Goal: Transaction & Acquisition: Purchase product/service

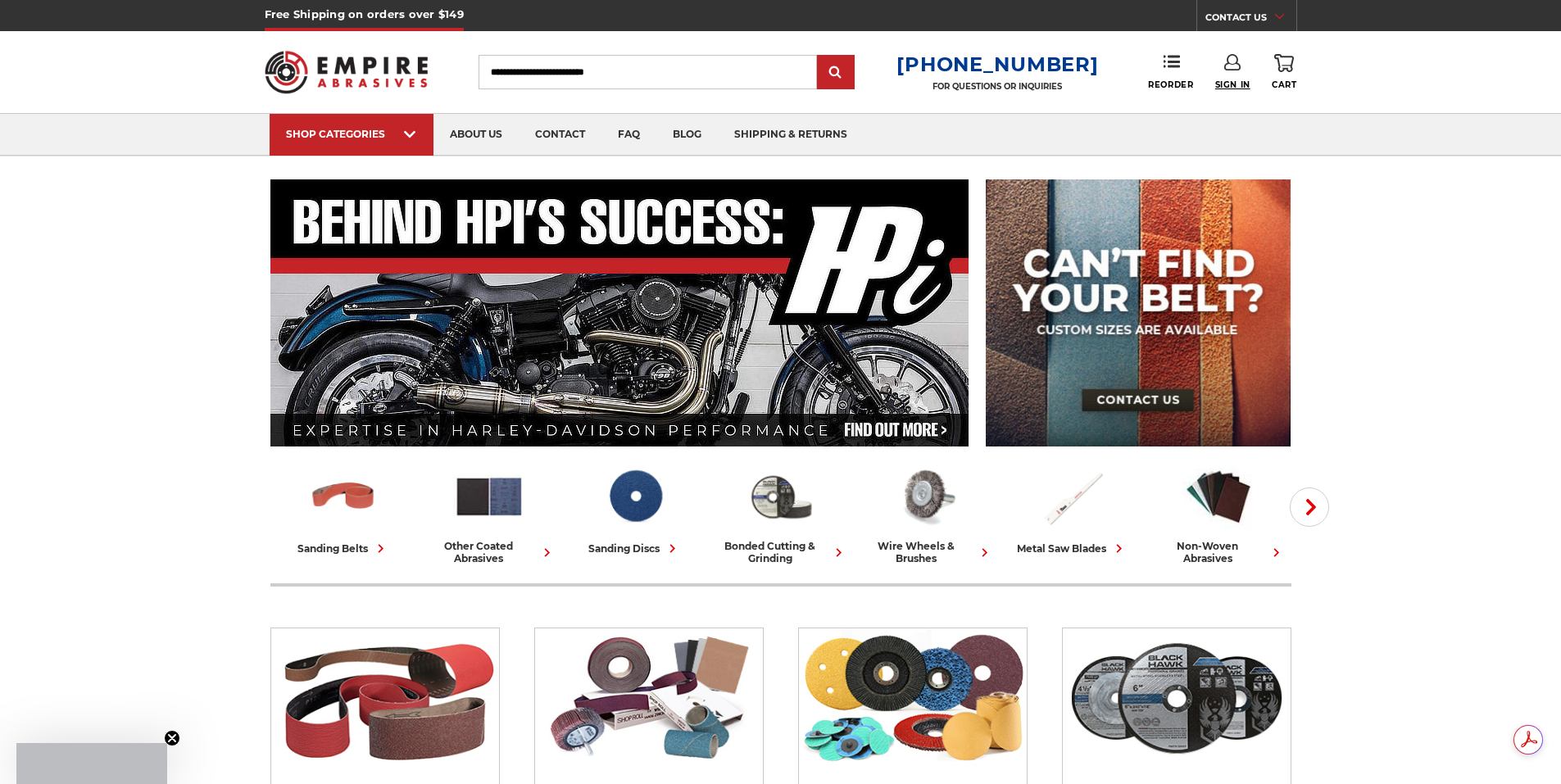
click at [1232, 80] on span "Sign In" at bounding box center [1233, 84] width 35 height 11
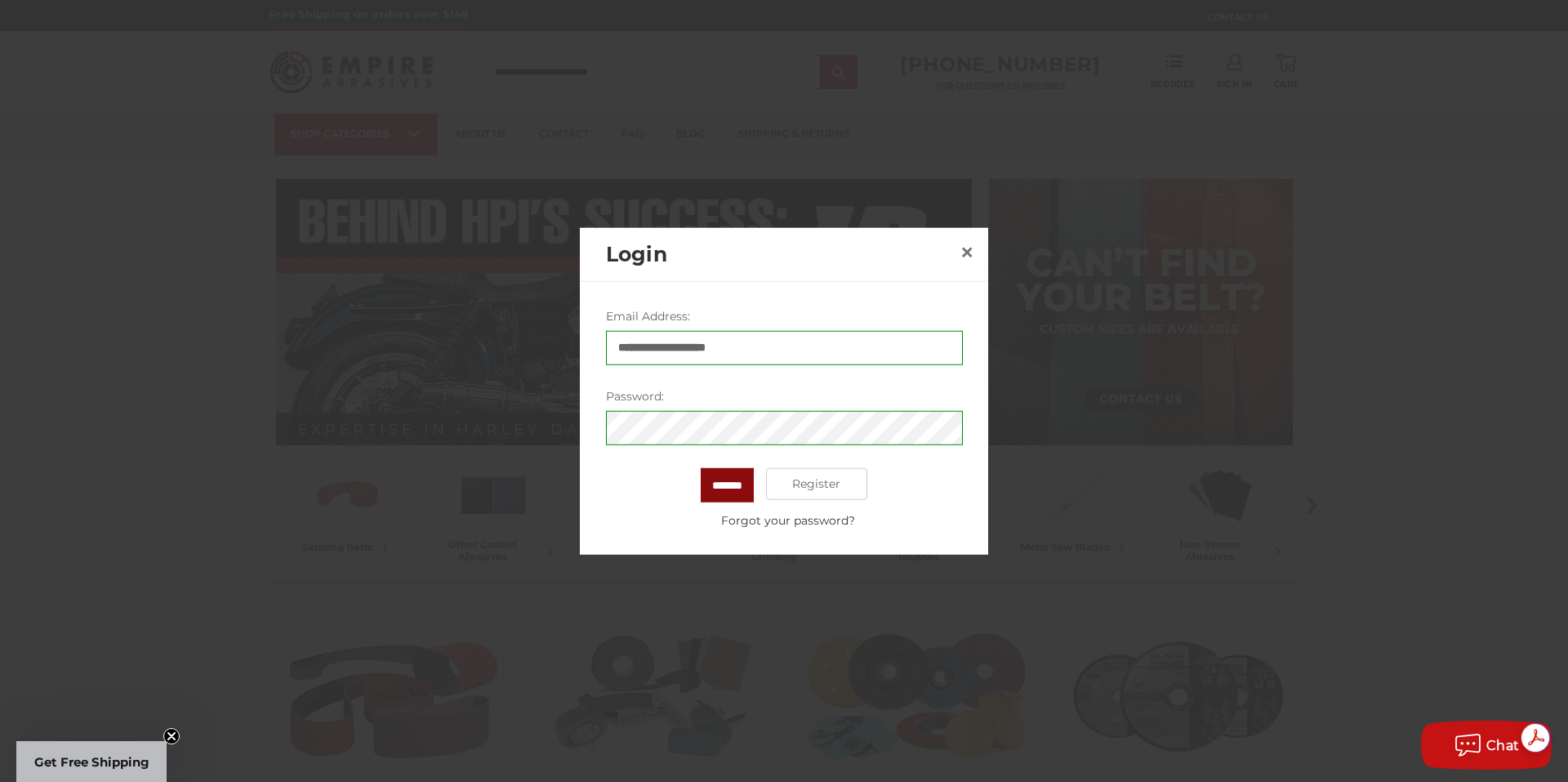
click at [727, 478] on input "*******" at bounding box center [727, 484] width 53 height 34
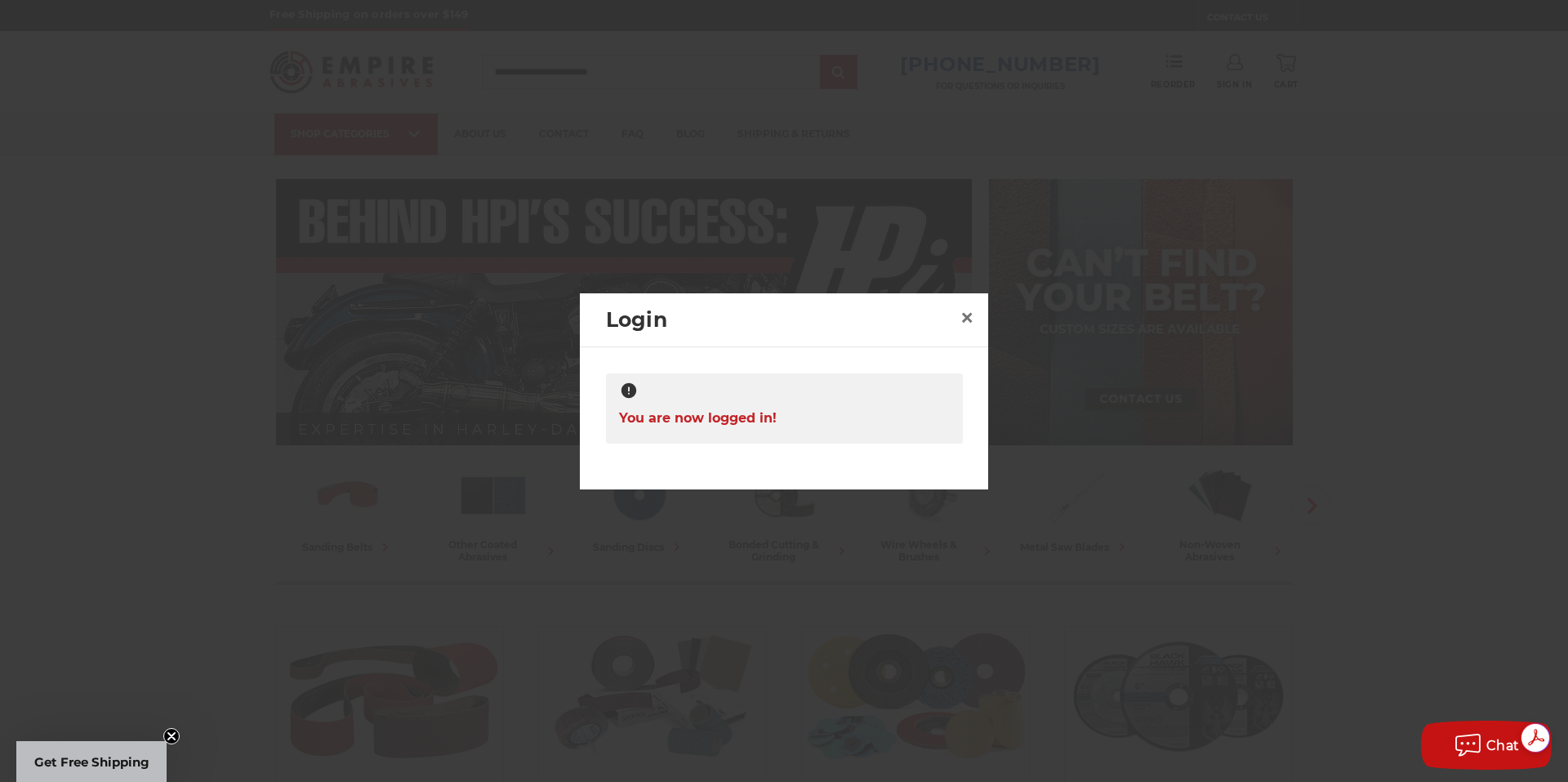
click at [811, 212] on div at bounding box center [784, 391] width 1568 height 782
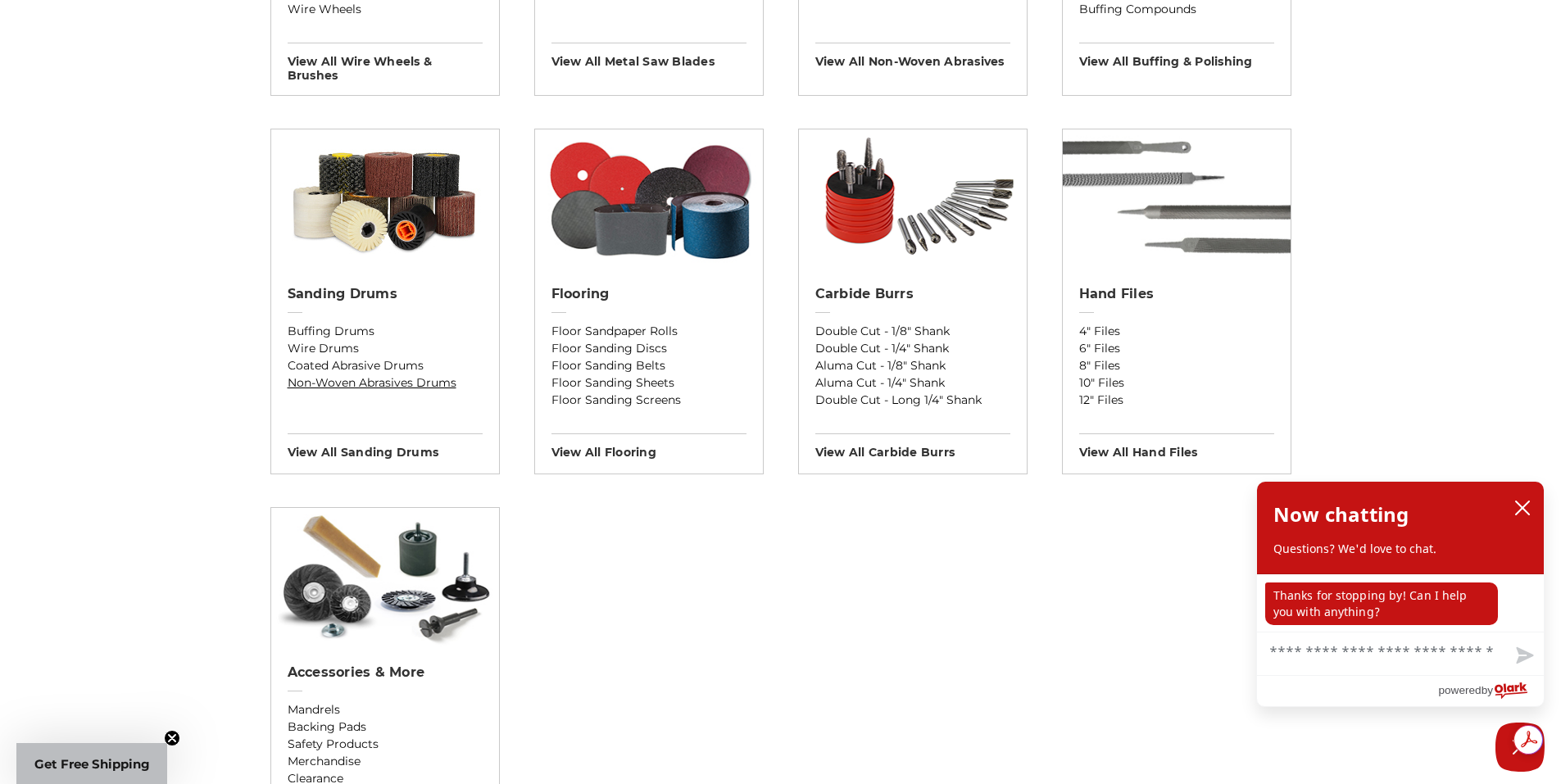
scroll to position [1311, 0]
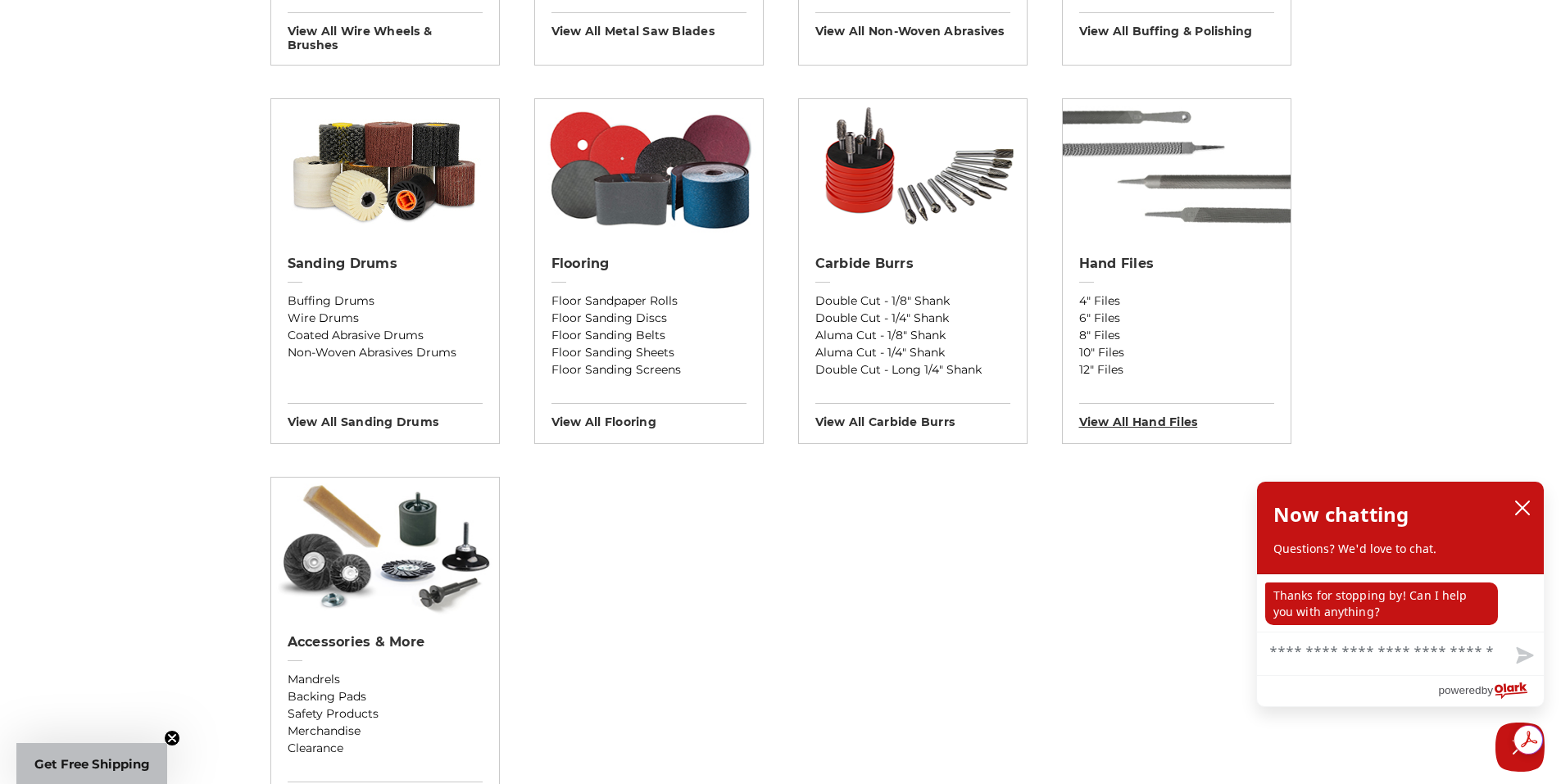
click at [1138, 427] on h3 "View All hand files" at bounding box center [1177, 416] width 195 height 26
click at [1138, 419] on h3 "View All hand files" at bounding box center [1177, 416] width 195 height 26
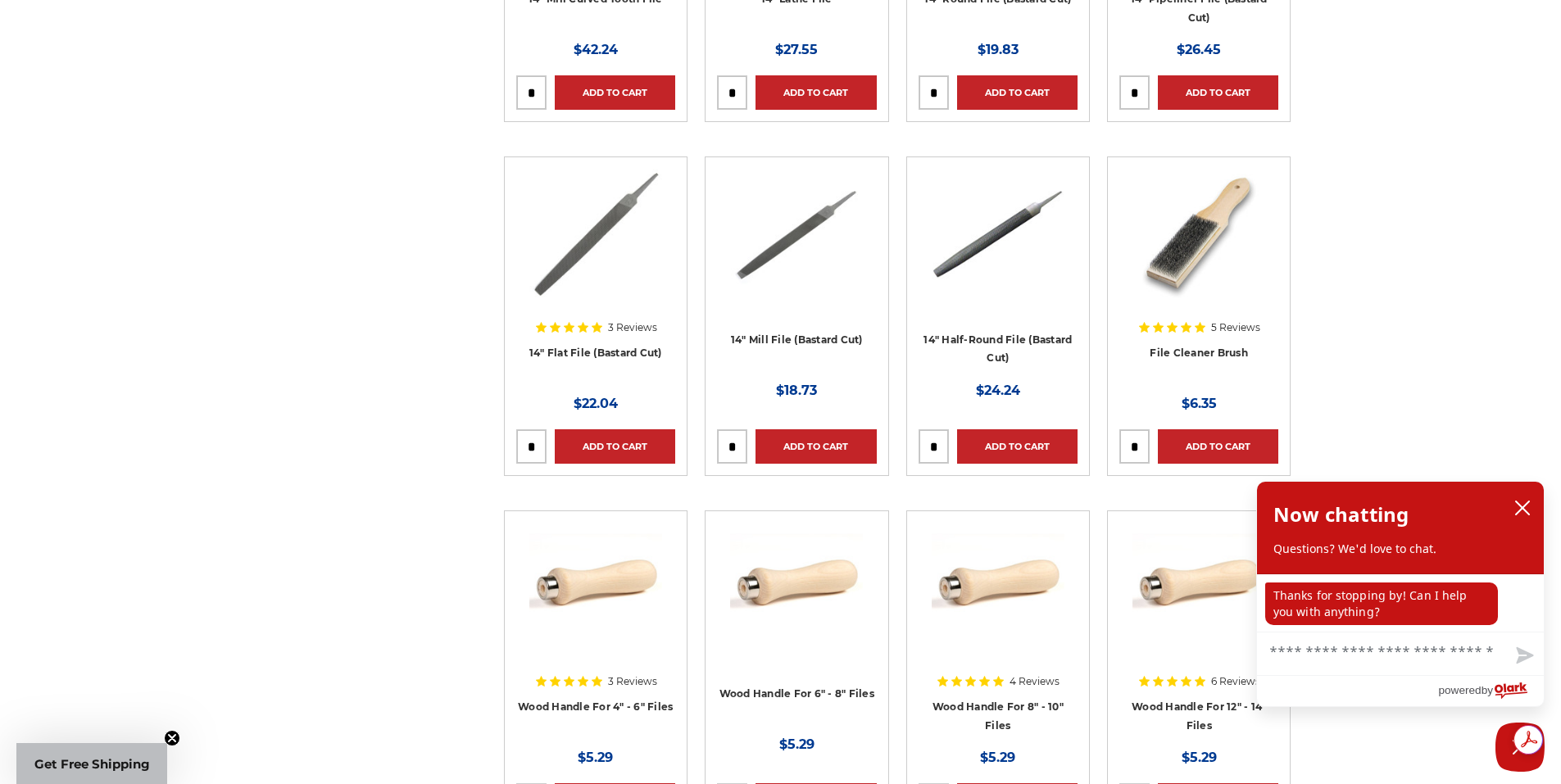
scroll to position [3195, 0]
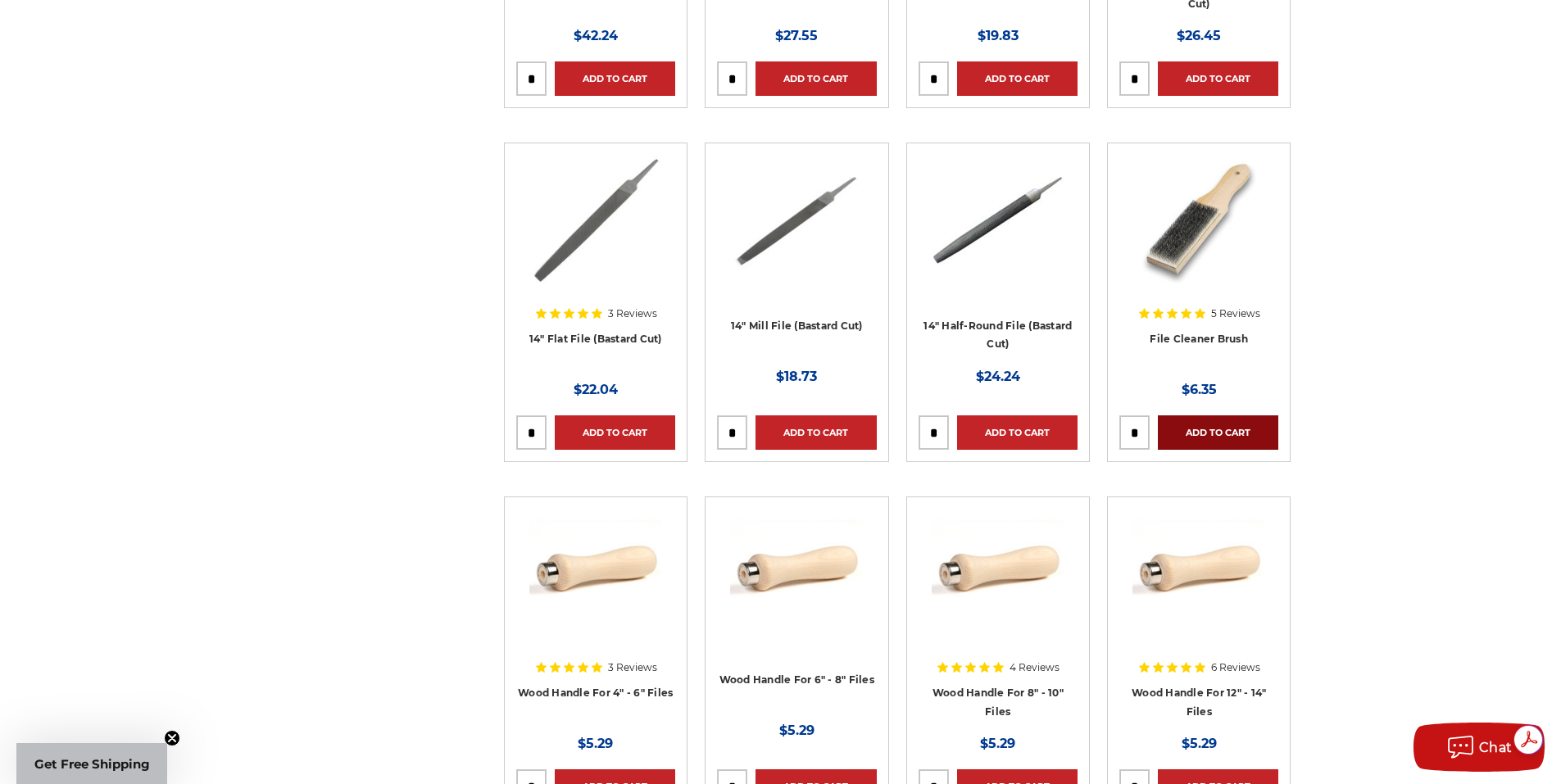
click at [1230, 432] on link "Add to Cart" at bounding box center [1218, 432] width 120 height 34
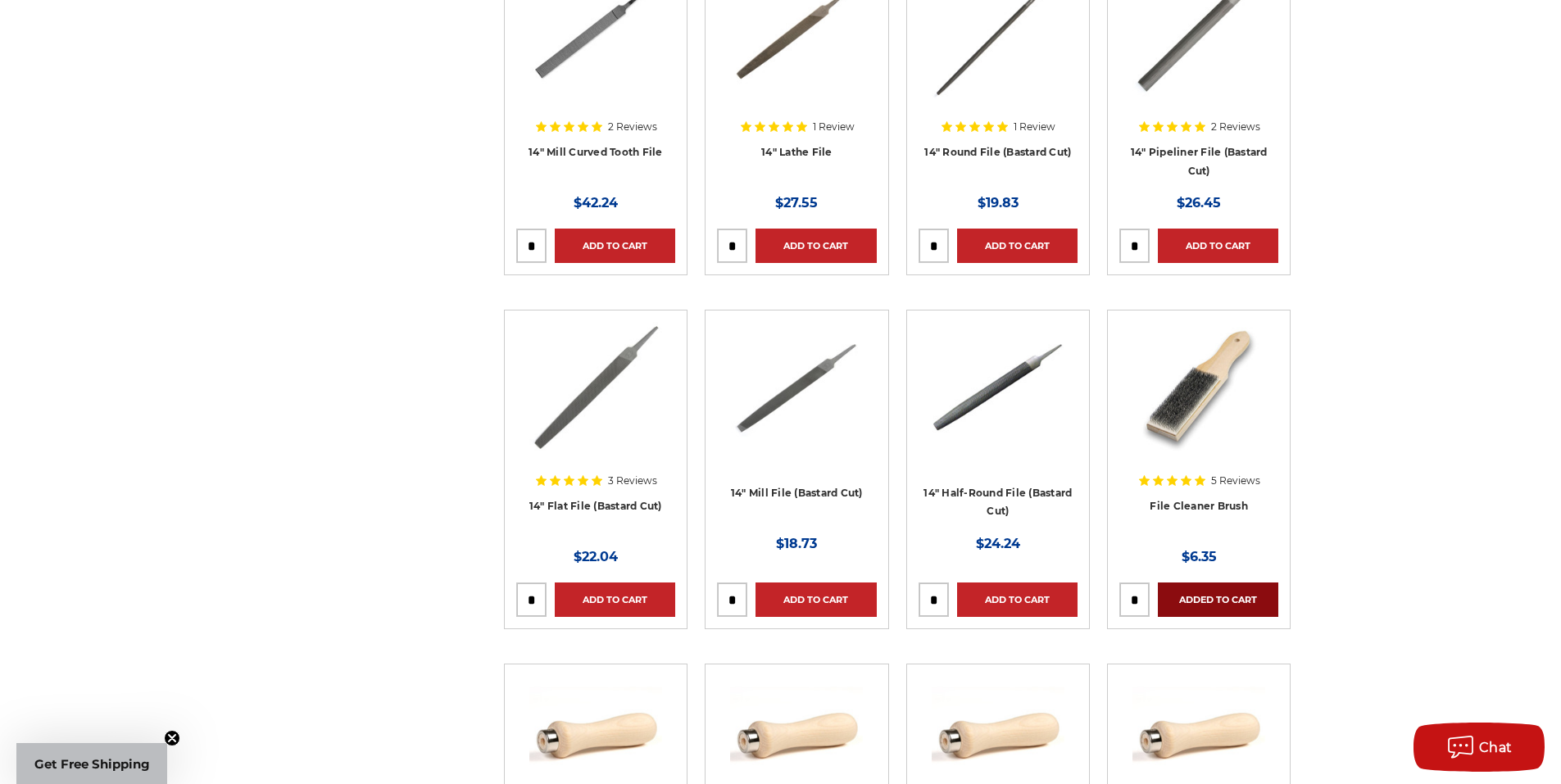
scroll to position [2867, 0]
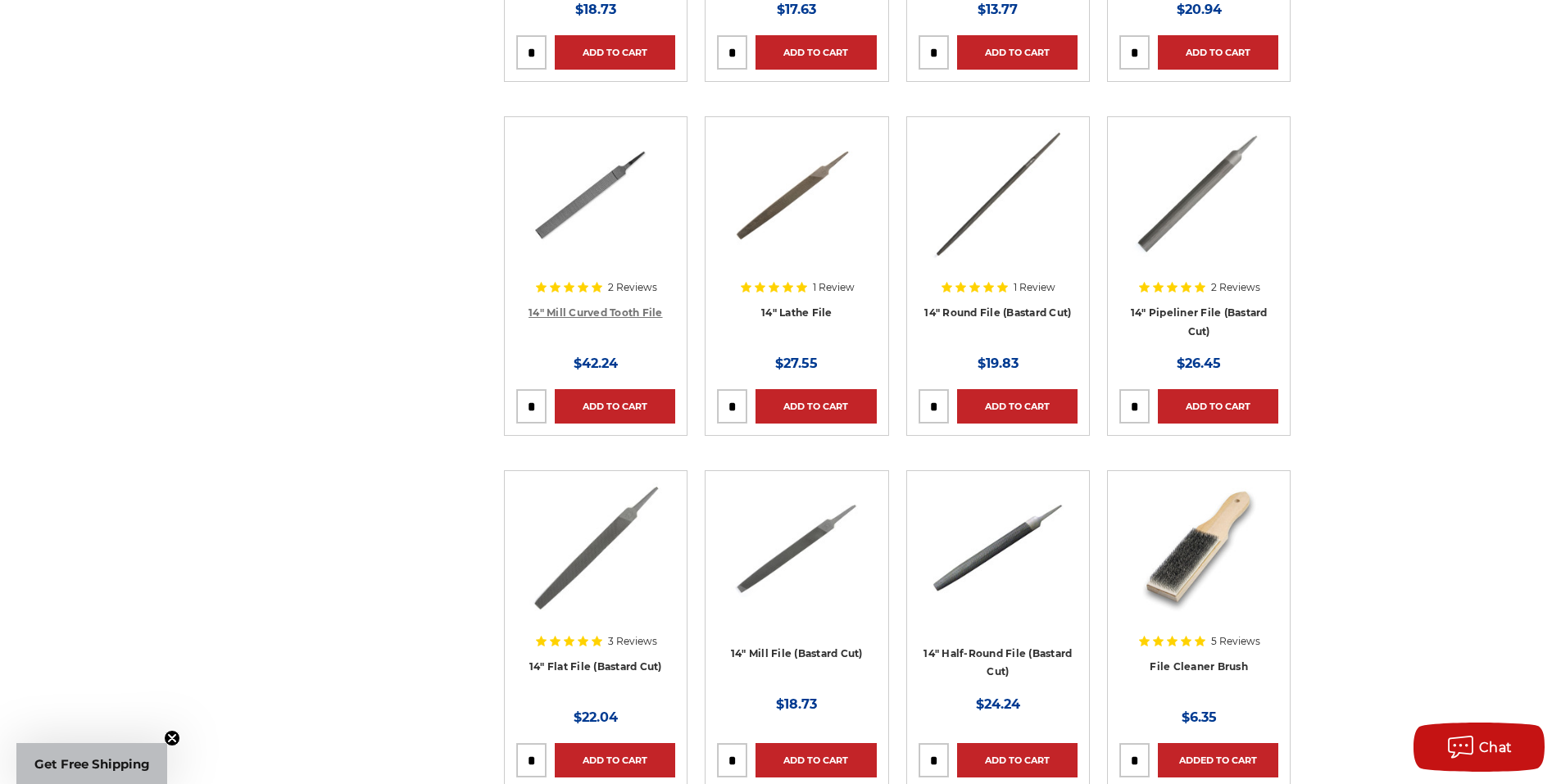
click at [614, 313] on link "14" Mill Curved Tooth File" at bounding box center [596, 312] width 134 height 13
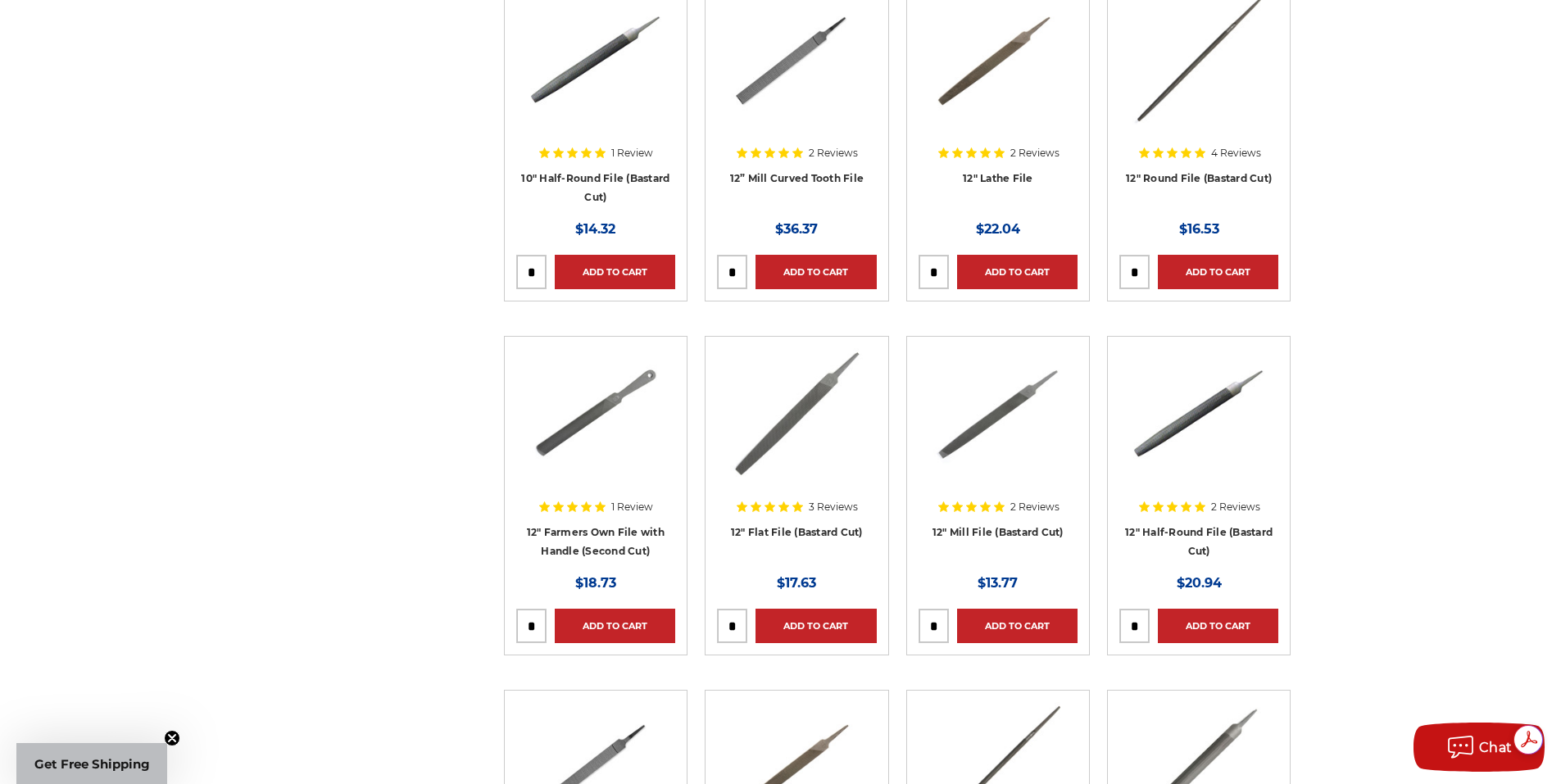
click at [1011, 501] on div at bounding box center [998, 427] width 159 height 159
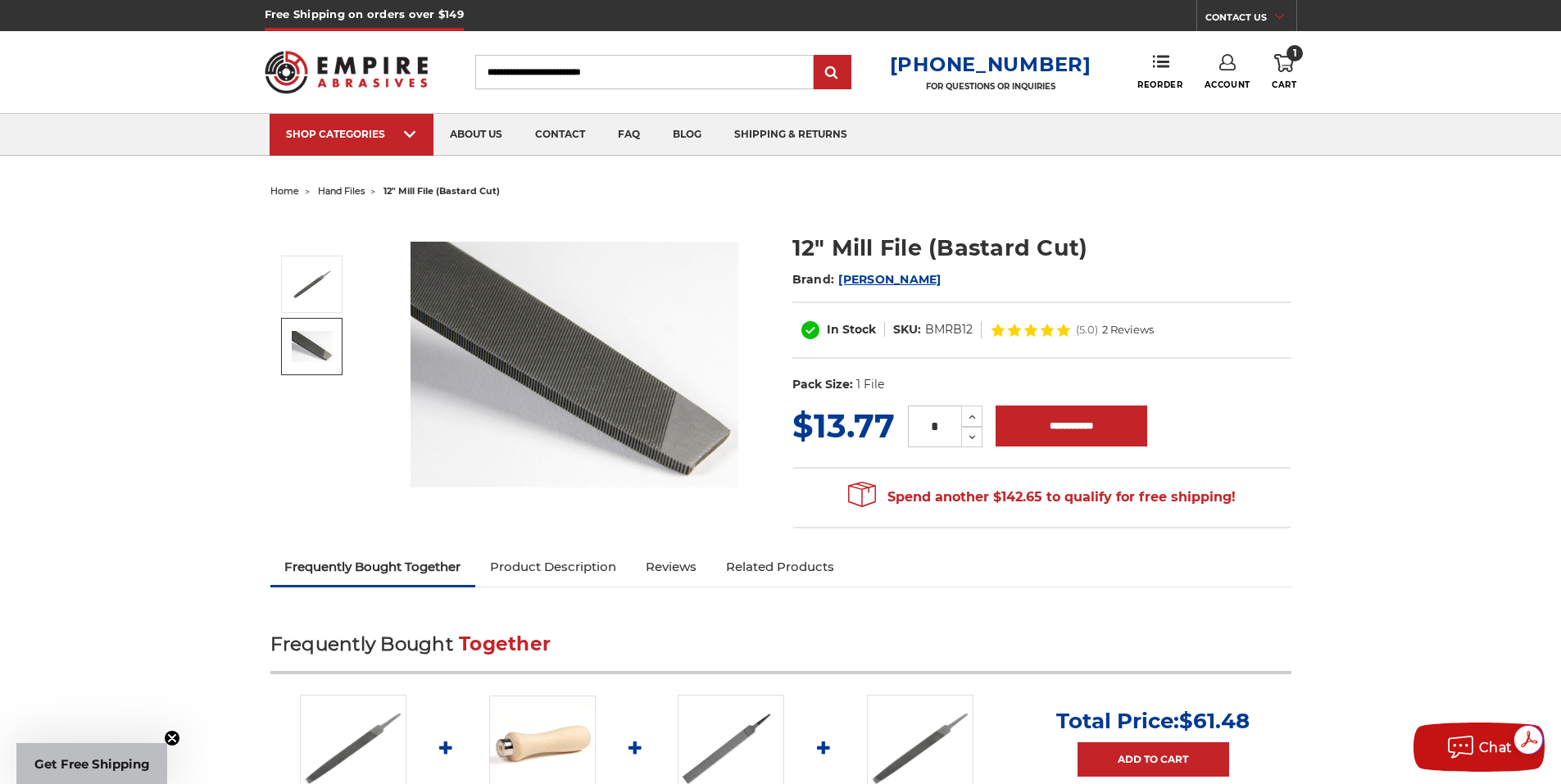
click at [316, 350] on img at bounding box center [312, 346] width 41 height 31
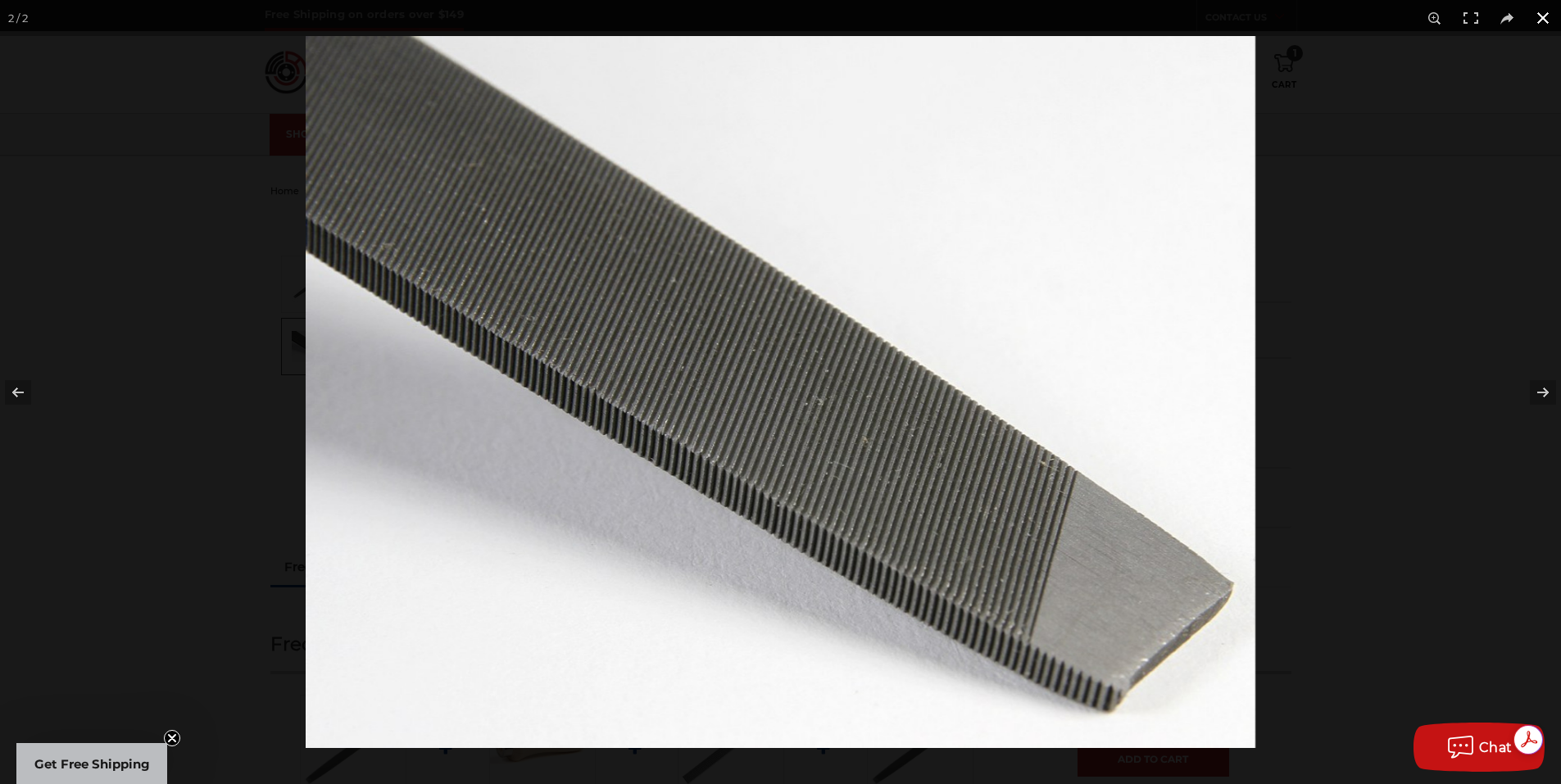
click at [1546, 22] on button at bounding box center [1543, 18] width 36 height 36
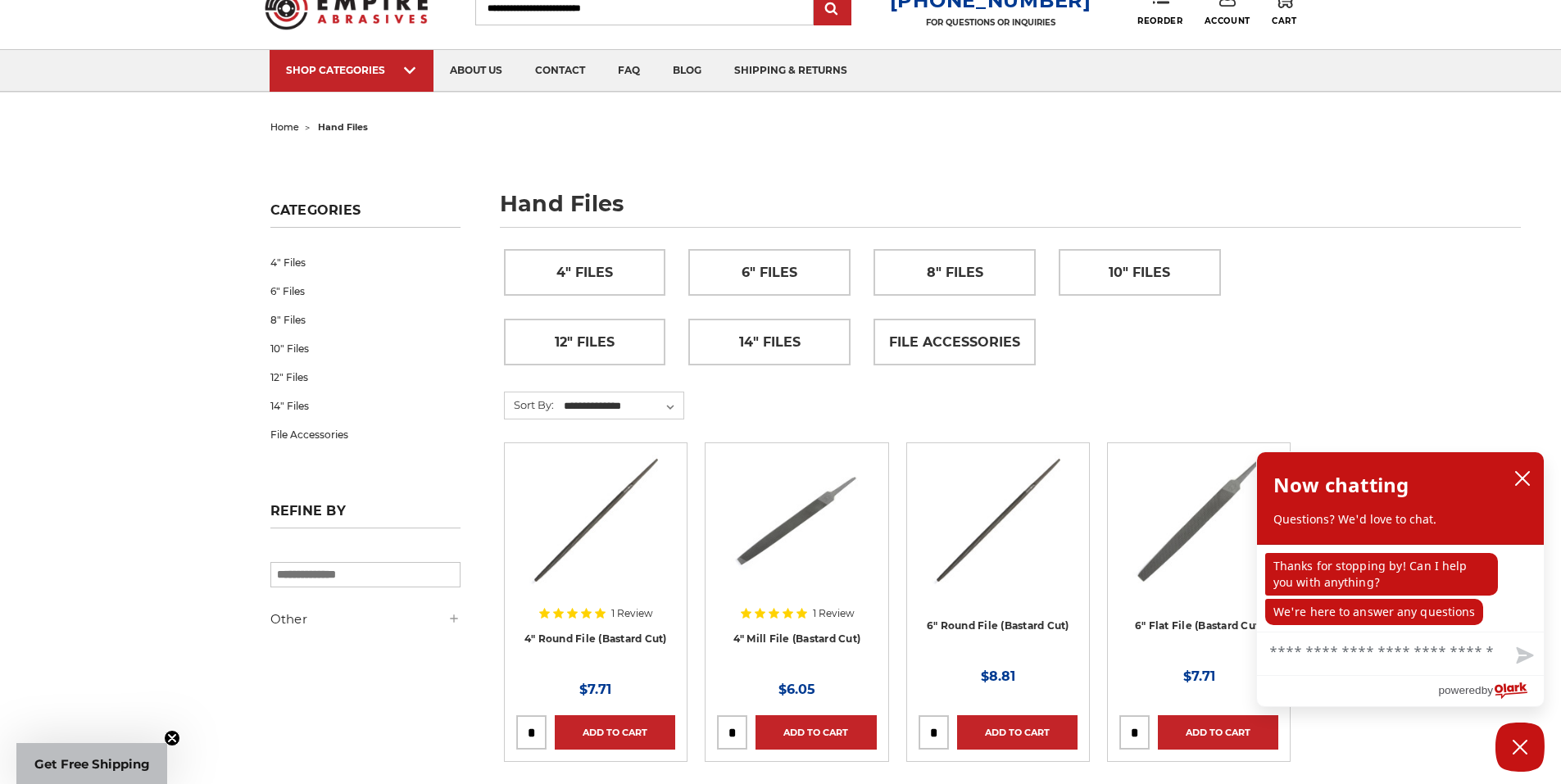
scroll to position [164, 0]
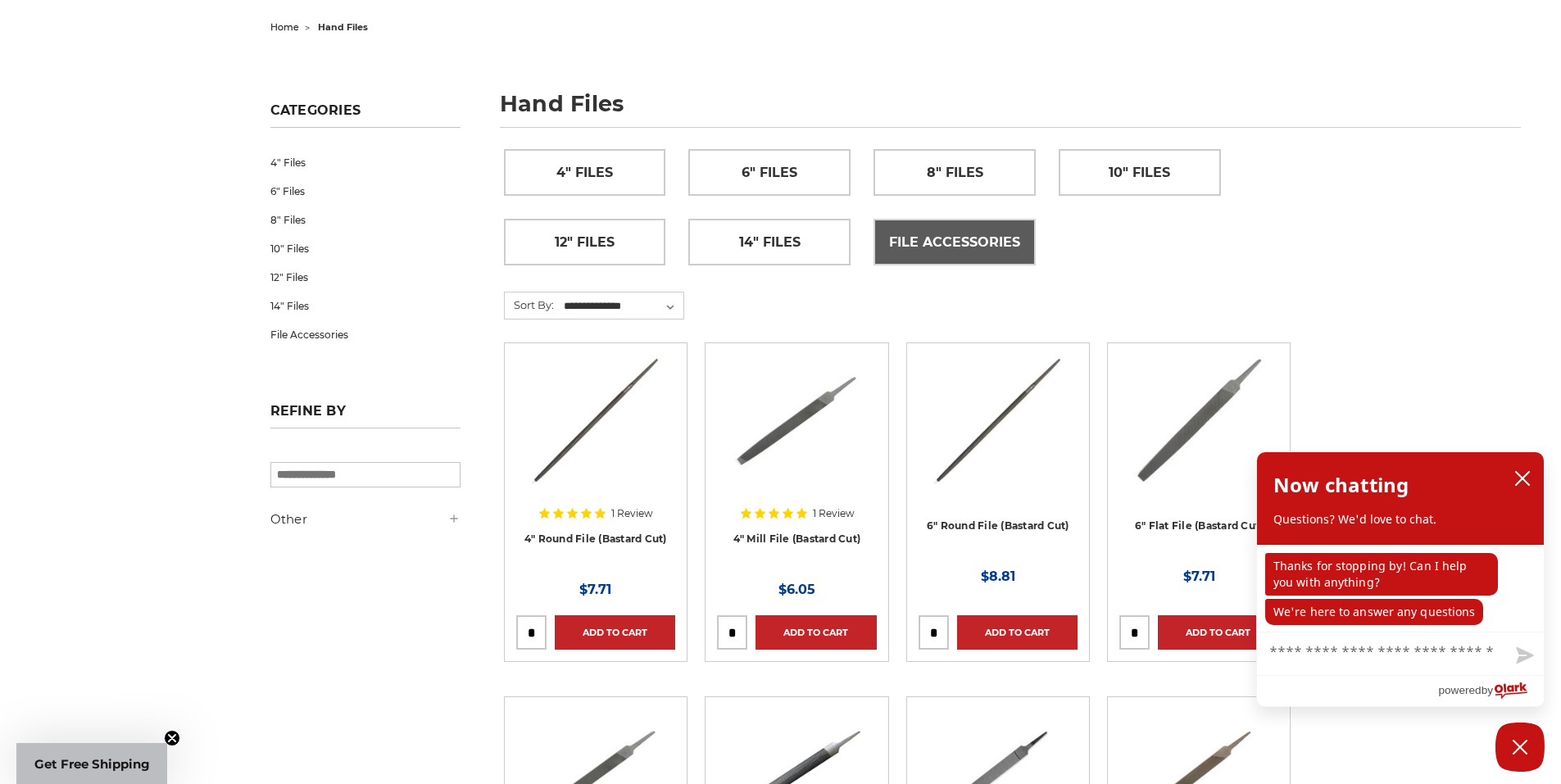
click at [972, 246] on span "File Accessories" at bounding box center [955, 242] width 131 height 28
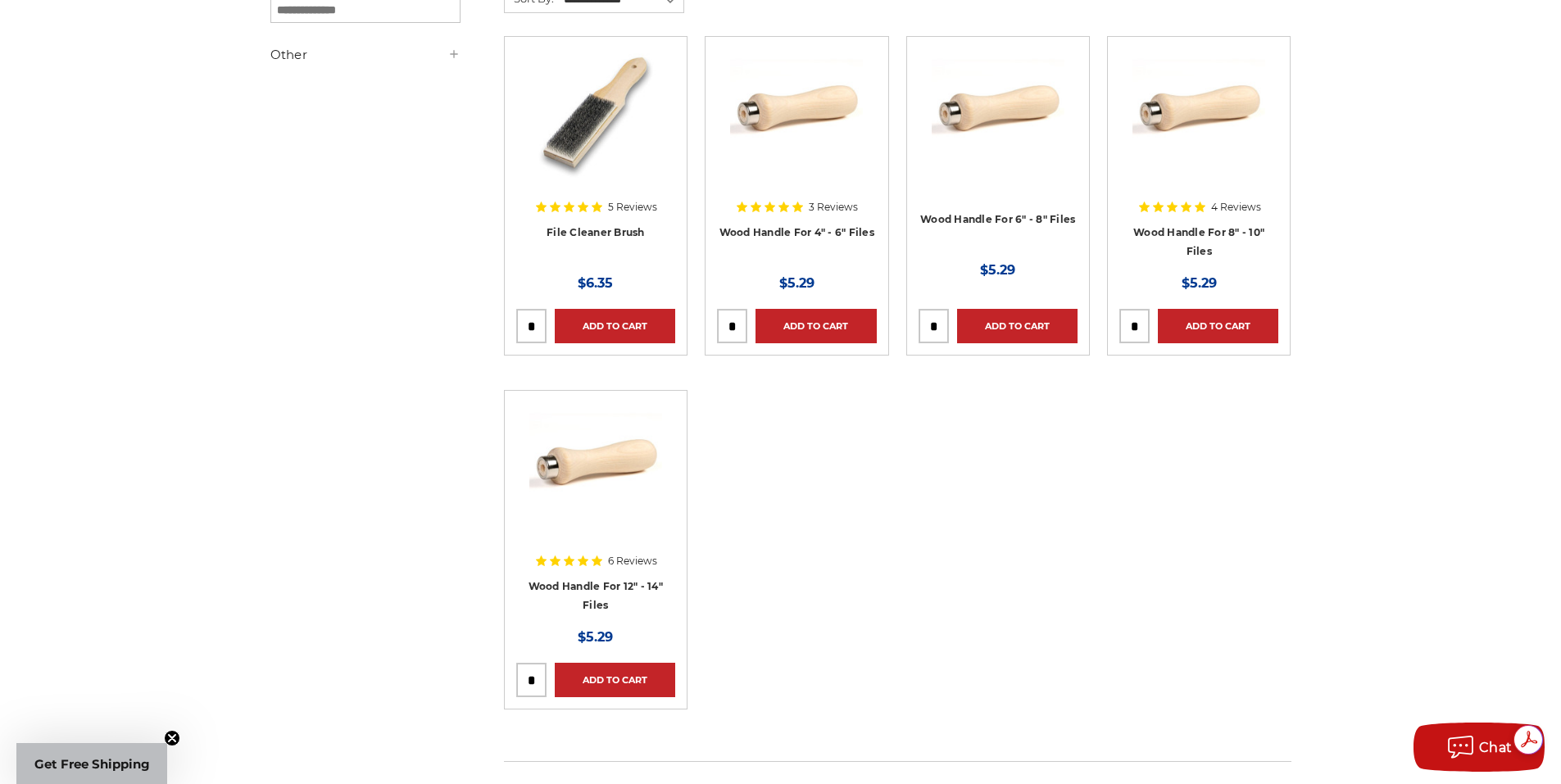
drag, startPoint x: 1146, startPoint y: 326, endPoint x: 1103, endPoint y: 321, distance: 43.3
click at [1103, 321] on li "4 Reviews Wood Handle For 8" - 10" Files MSRP: Was: Now: $5.29 Add to Cart" at bounding box center [1199, 213] width 200 height 354
type input "*"
click at [1192, 331] on link "Add to Cart" at bounding box center [1218, 326] width 120 height 34
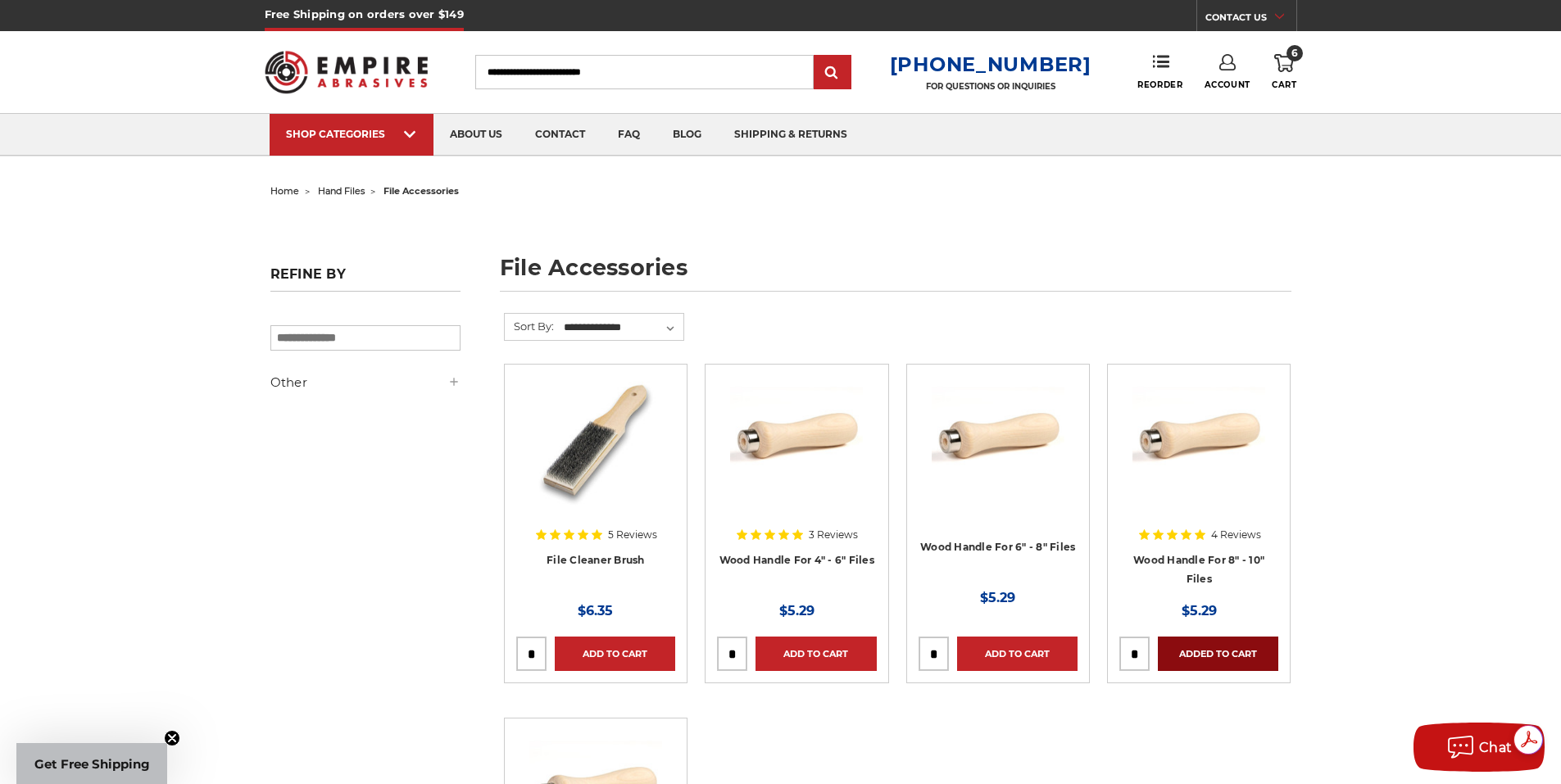
click at [1216, 647] on link "Added to Cart" at bounding box center [1218, 653] width 120 height 34
click at [1295, 63] on link "12 Cart" at bounding box center [1284, 72] width 24 height 36
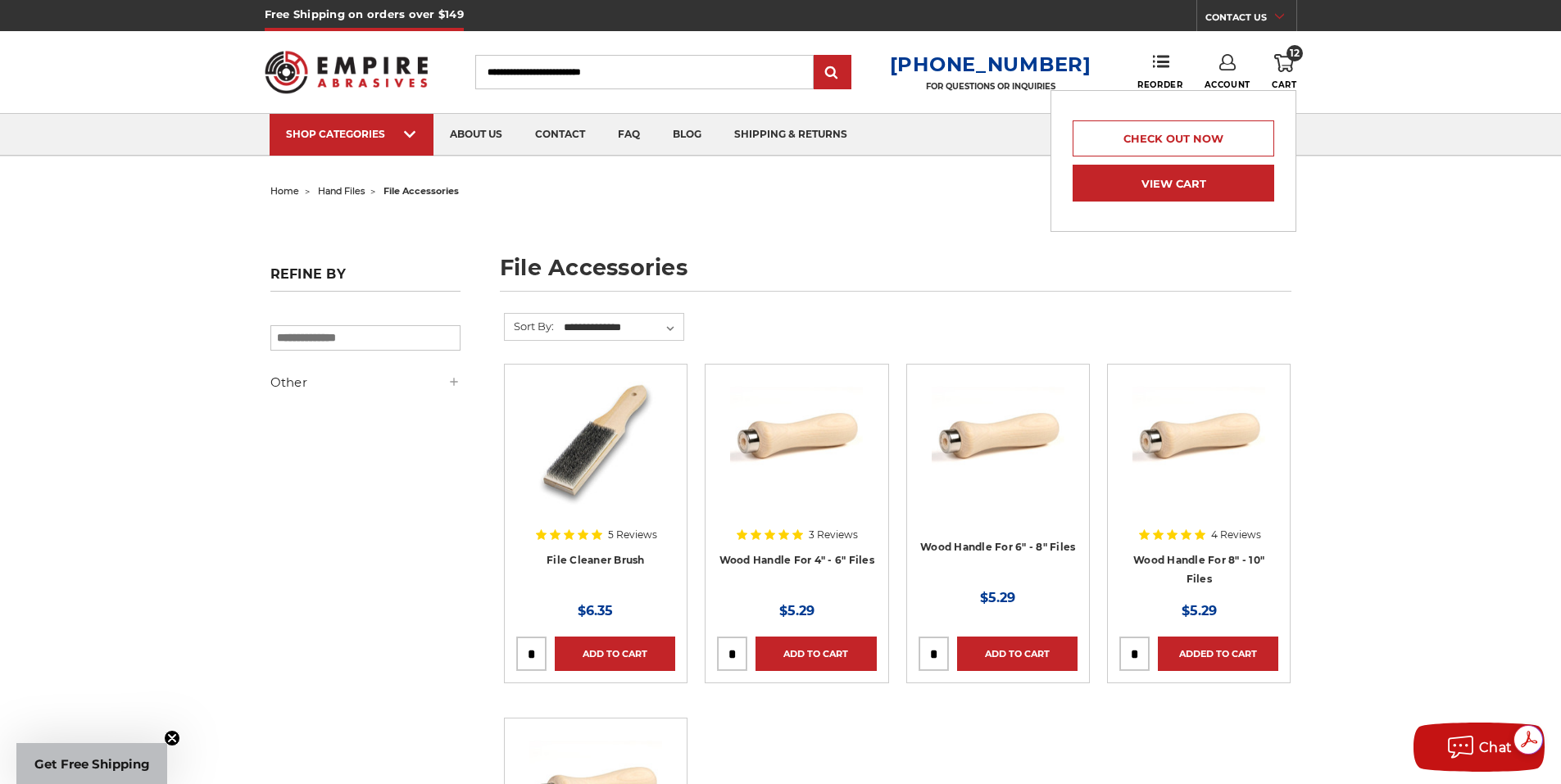
click at [1176, 185] on link "View Cart" at bounding box center [1173, 183] width 201 height 37
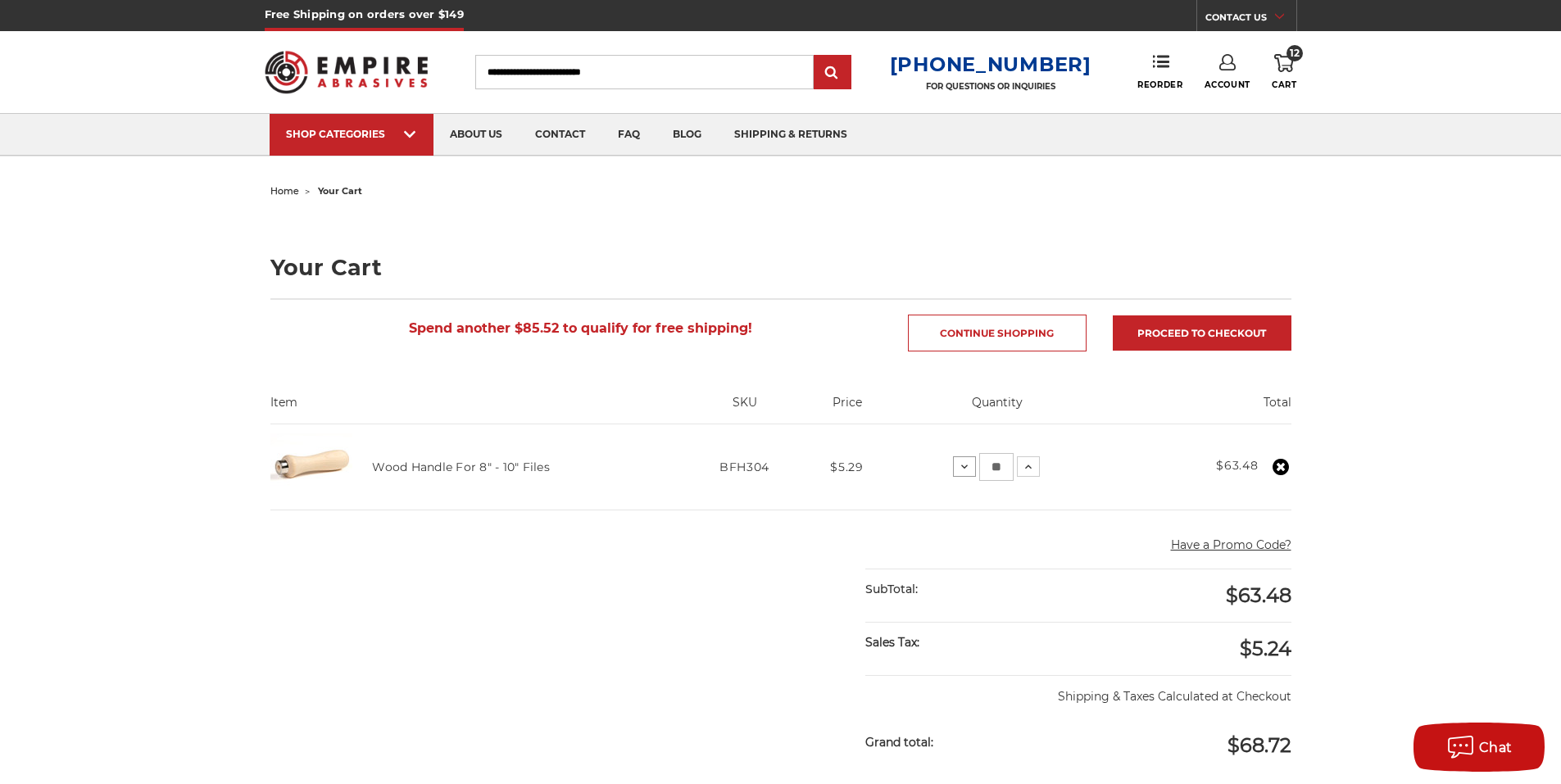
click at [962, 470] on icon at bounding box center [965, 467] width 13 height 13
click at [963, 470] on icon at bounding box center [965, 467] width 13 height 13
click at [963, 469] on icon at bounding box center [965, 467] width 13 height 13
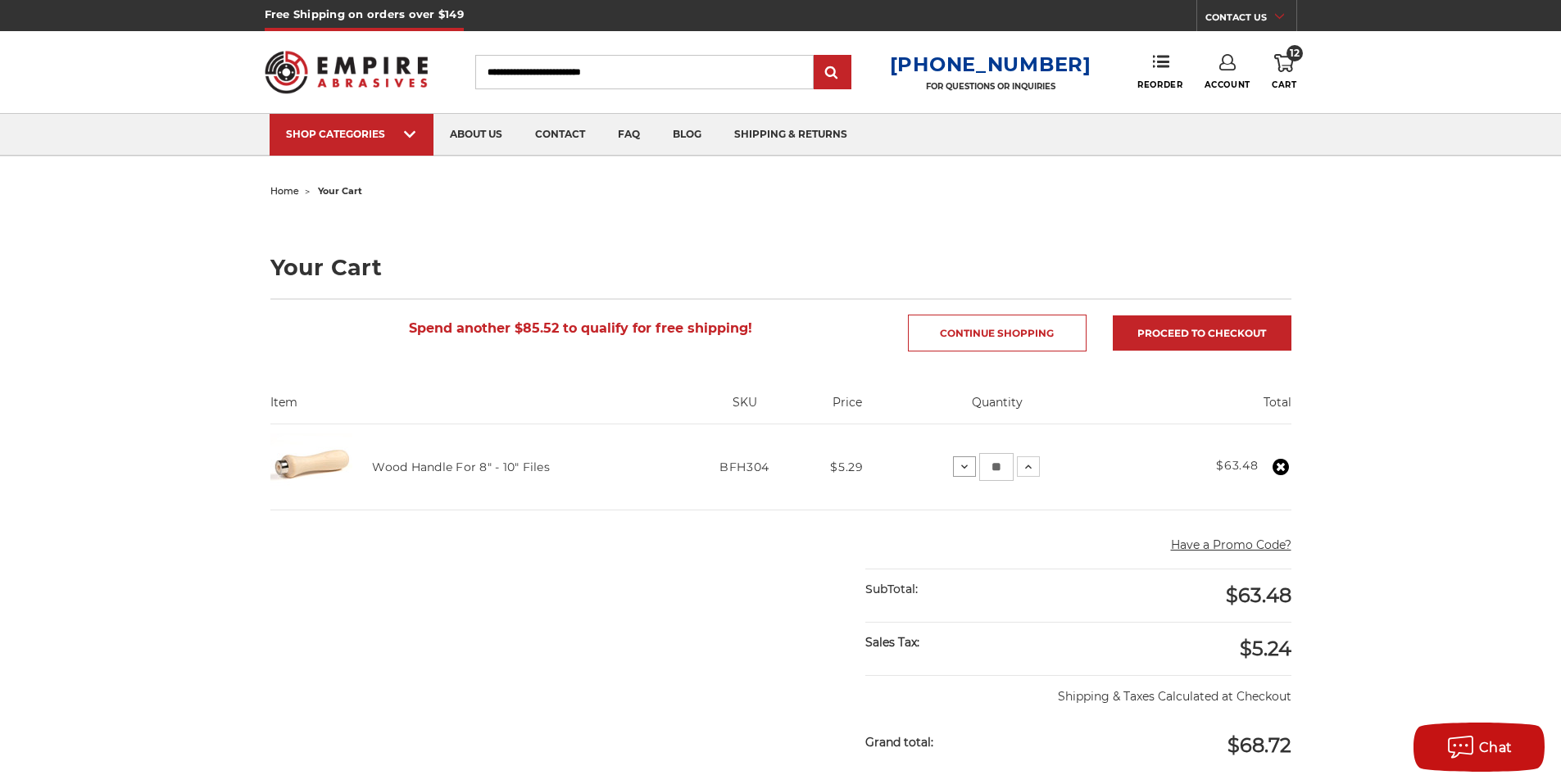
click at [963, 469] on icon at bounding box center [965, 467] width 13 height 13
click at [965, 468] on icon at bounding box center [969, 467] width 13 height 13
drag, startPoint x: 1006, startPoint y: 461, endPoint x: 966, endPoint y: 463, distance: 40.0
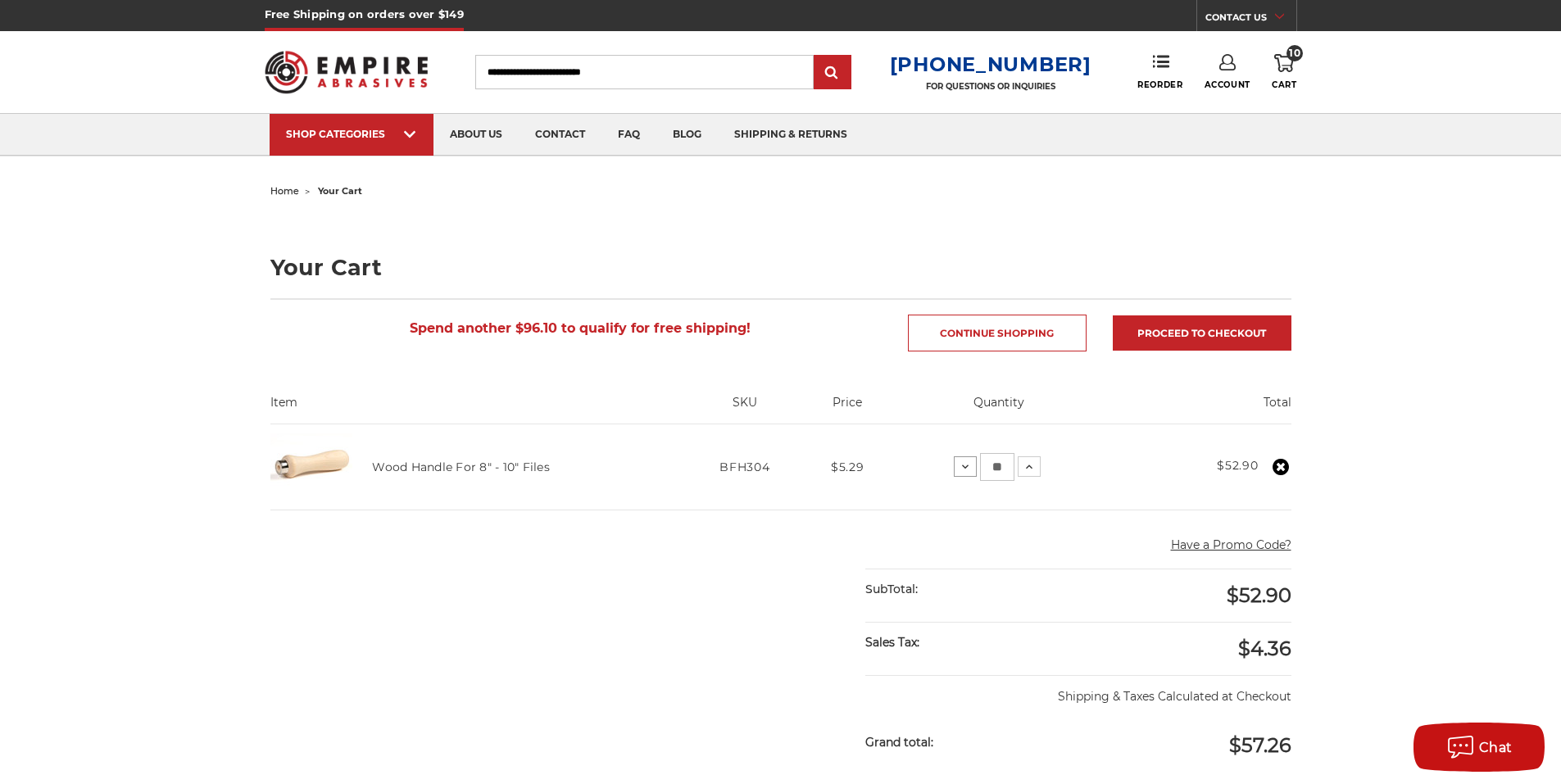
click at [966, 463] on div "Decrease Quantity: ** Increase Quantity:" at bounding box center [997, 467] width 87 height 28
type input "*"
click at [1015, 330] on link "Continue Shopping" at bounding box center [997, 333] width 179 height 37
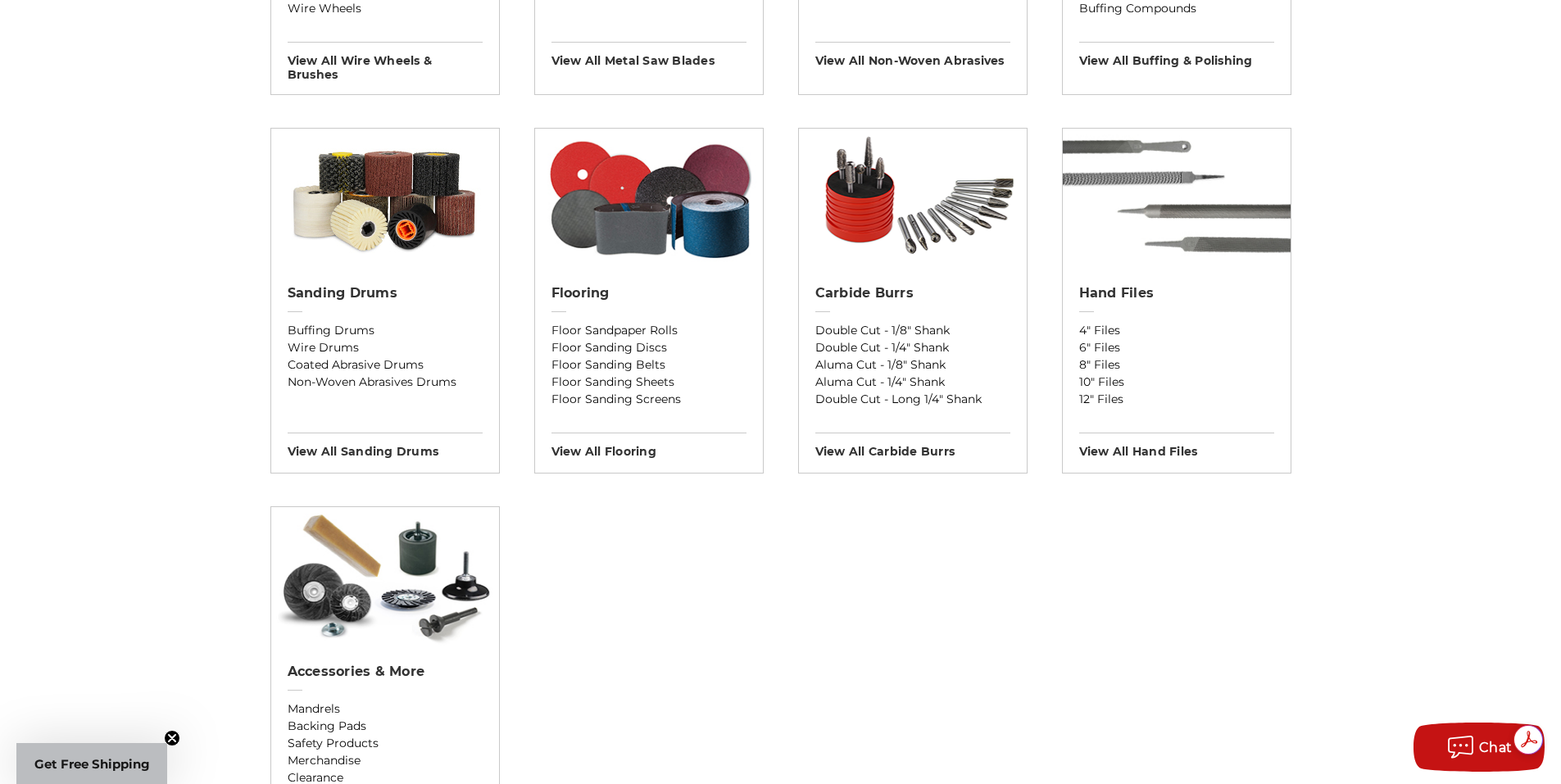
scroll to position [1229, 0]
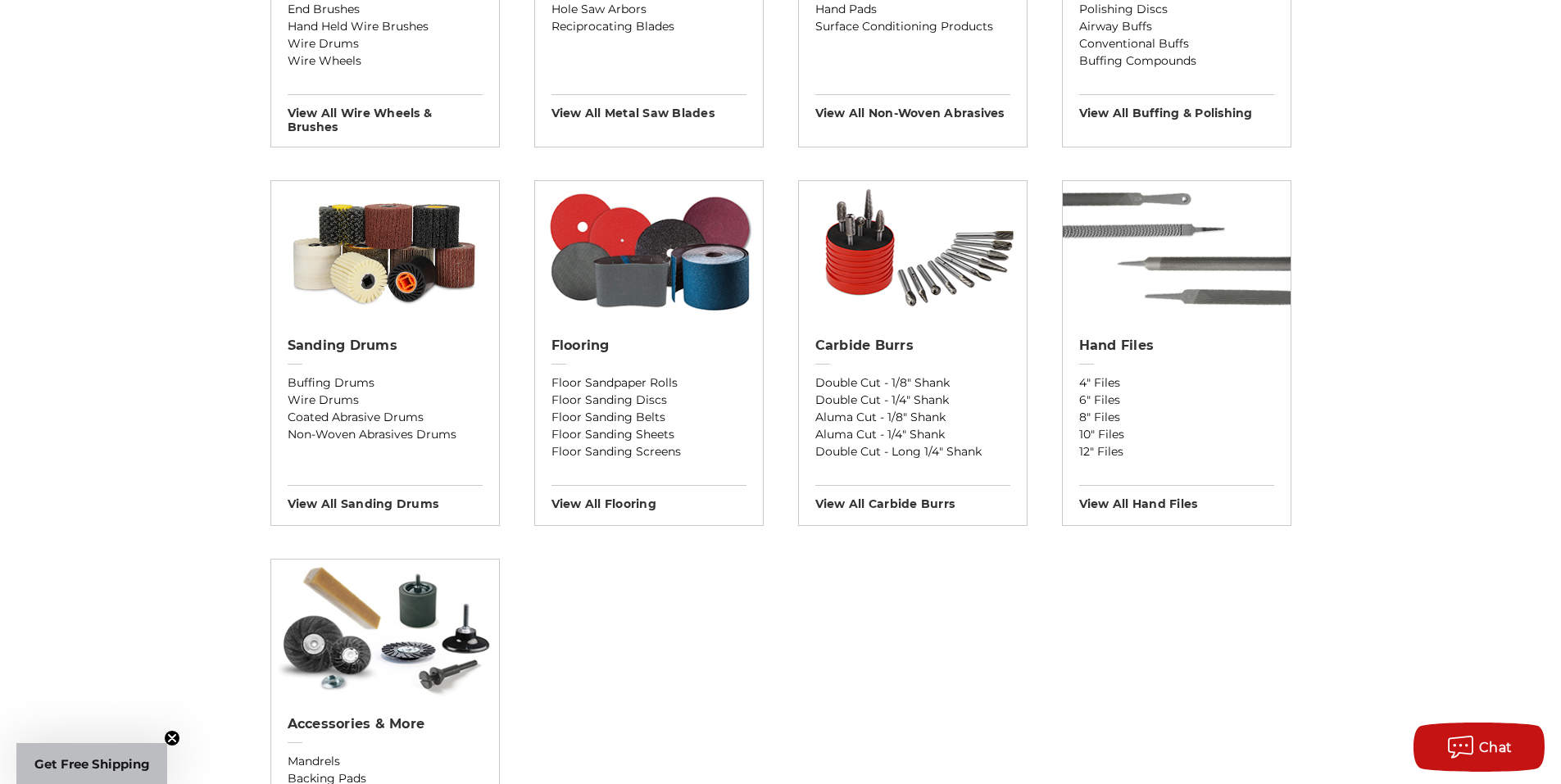
click at [1174, 327] on div "Hand Files 4" Files 6" Files 8" Files 10" Files 12" Files View All hand files" at bounding box center [1177, 419] width 228 height 188
click at [1182, 308] on img at bounding box center [1177, 250] width 228 height 139
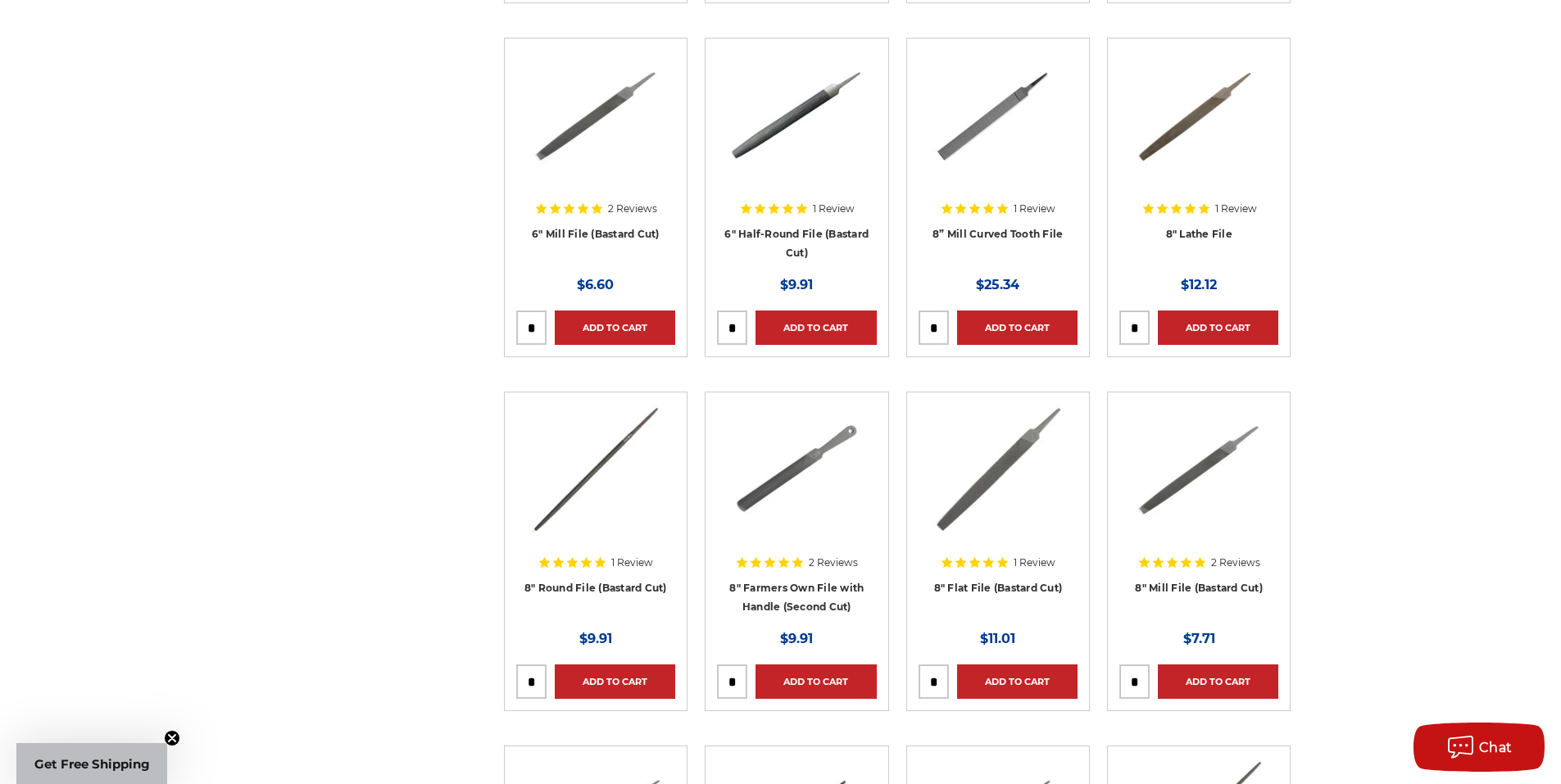
scroll to position [819, 0]
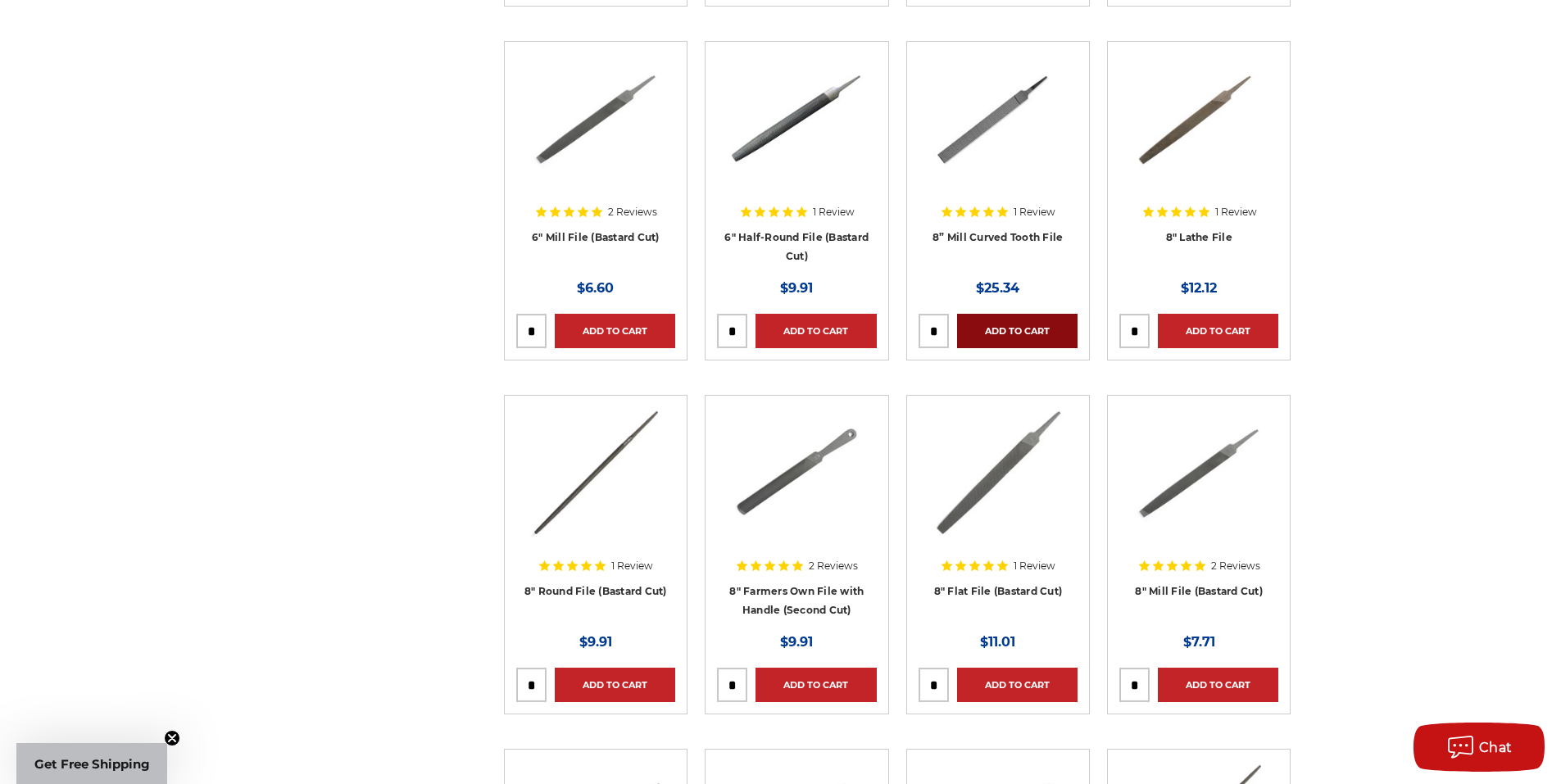
click at [1006, 331] on link "Add to Cart" at bounding box center [1017, 331] width 120 height 34
click at [1225, 328] on link "Add to Cart" at bounding box center [1218, 331] width 120 height 34
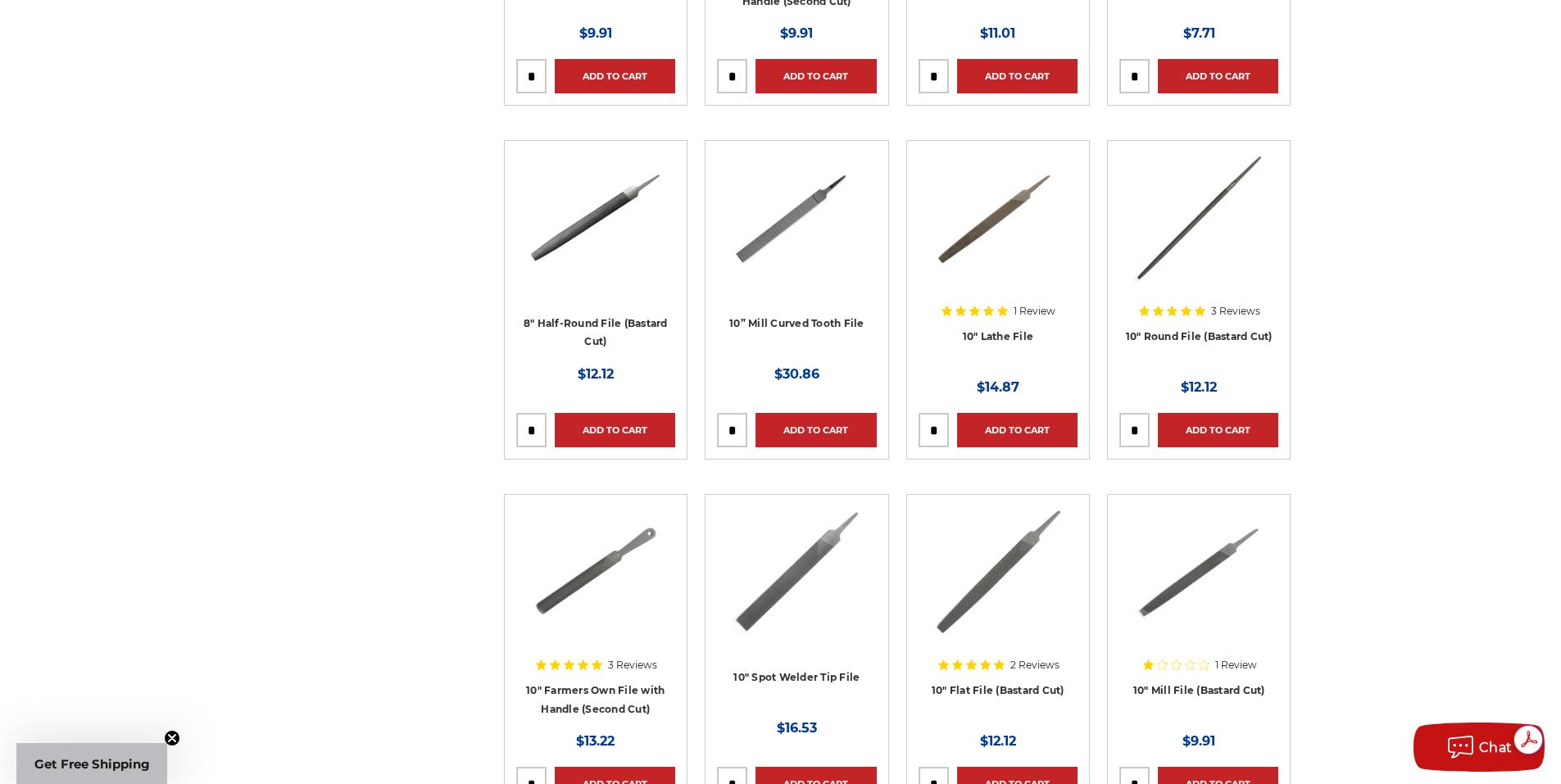
scroll to position [1474, 0]
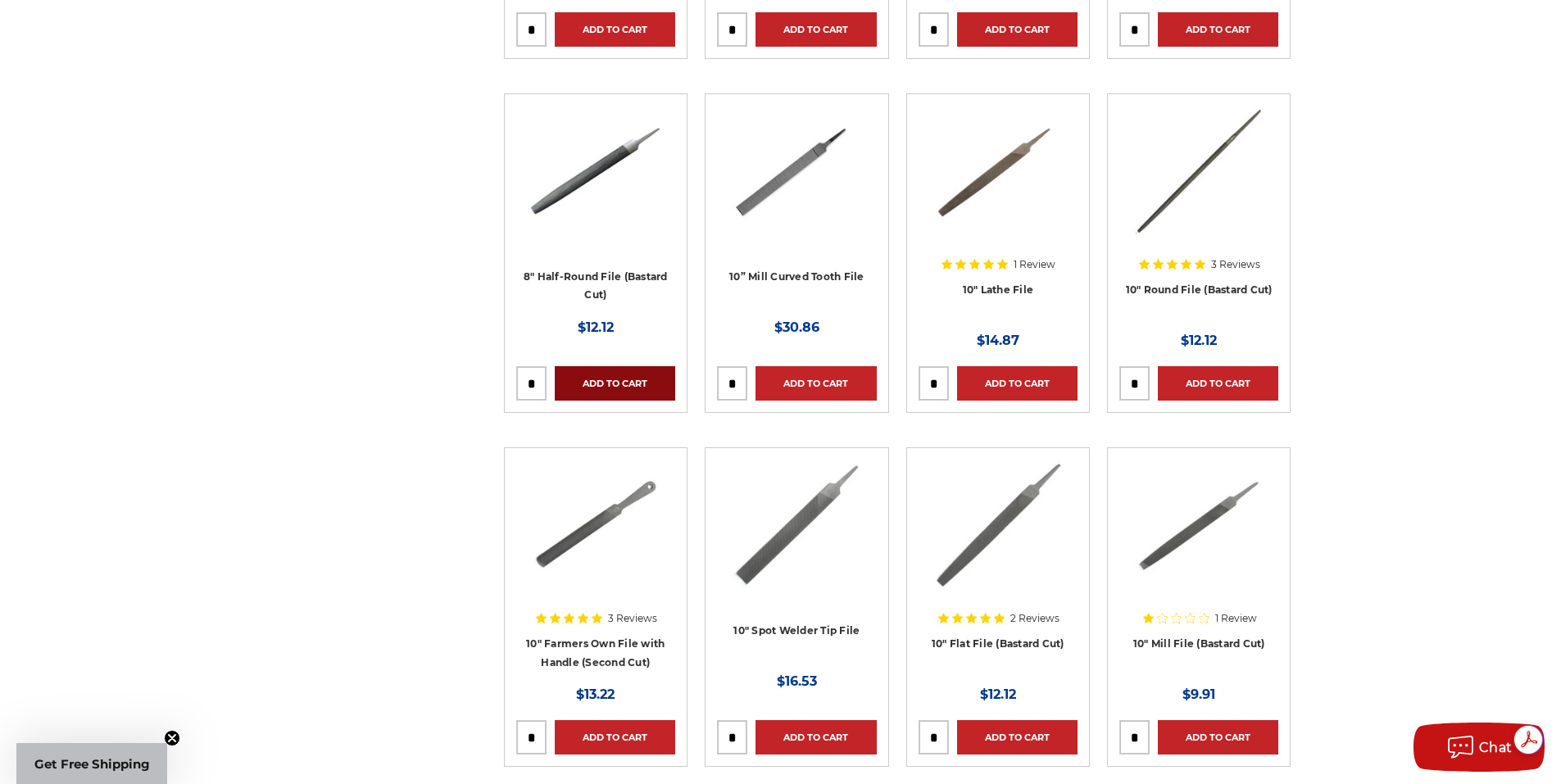
click at [621, 383] on link "Add to Cart" at bounding box center [615, 383] width 120 height 34
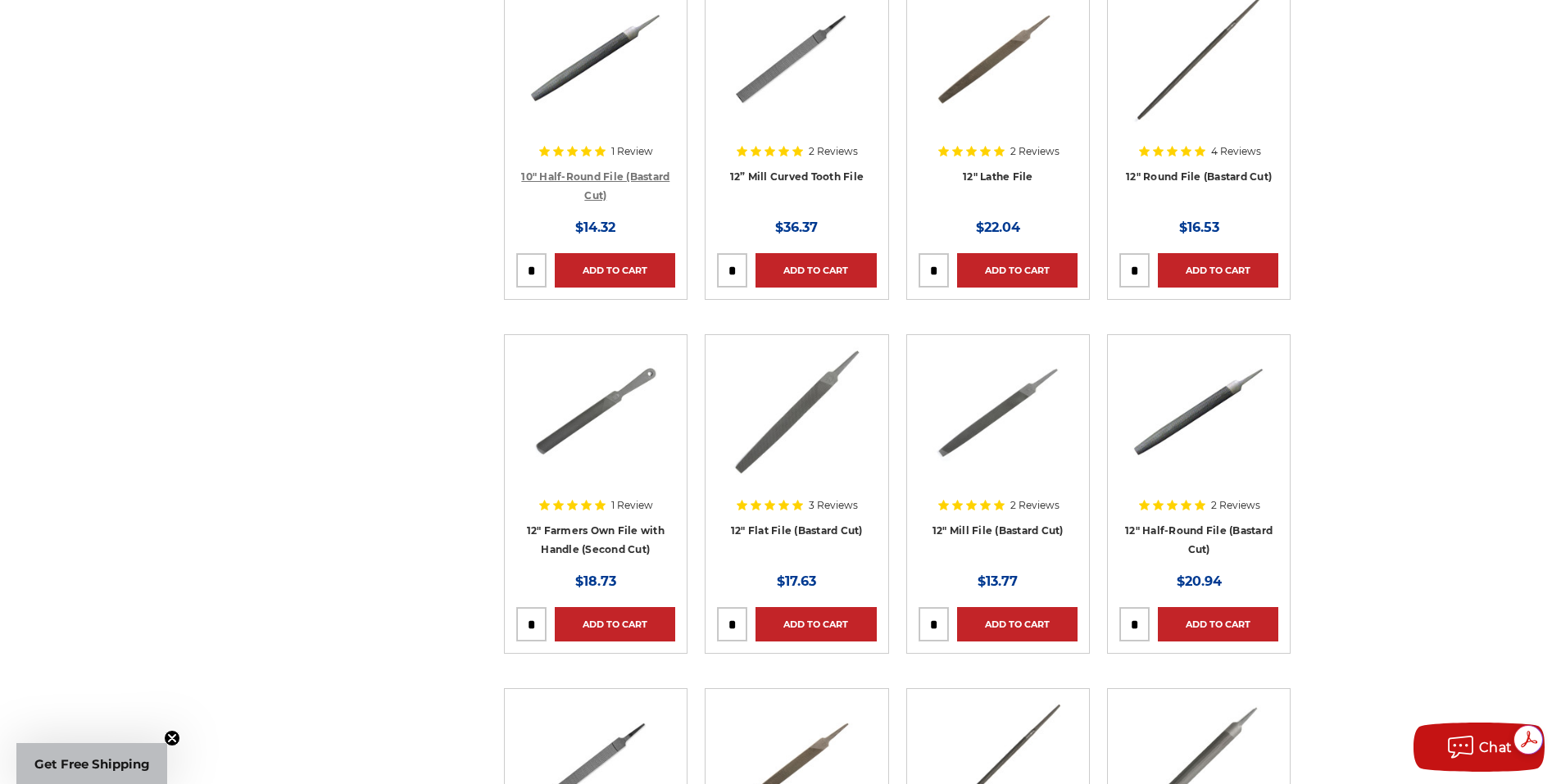
scroll to position [2294, 0]
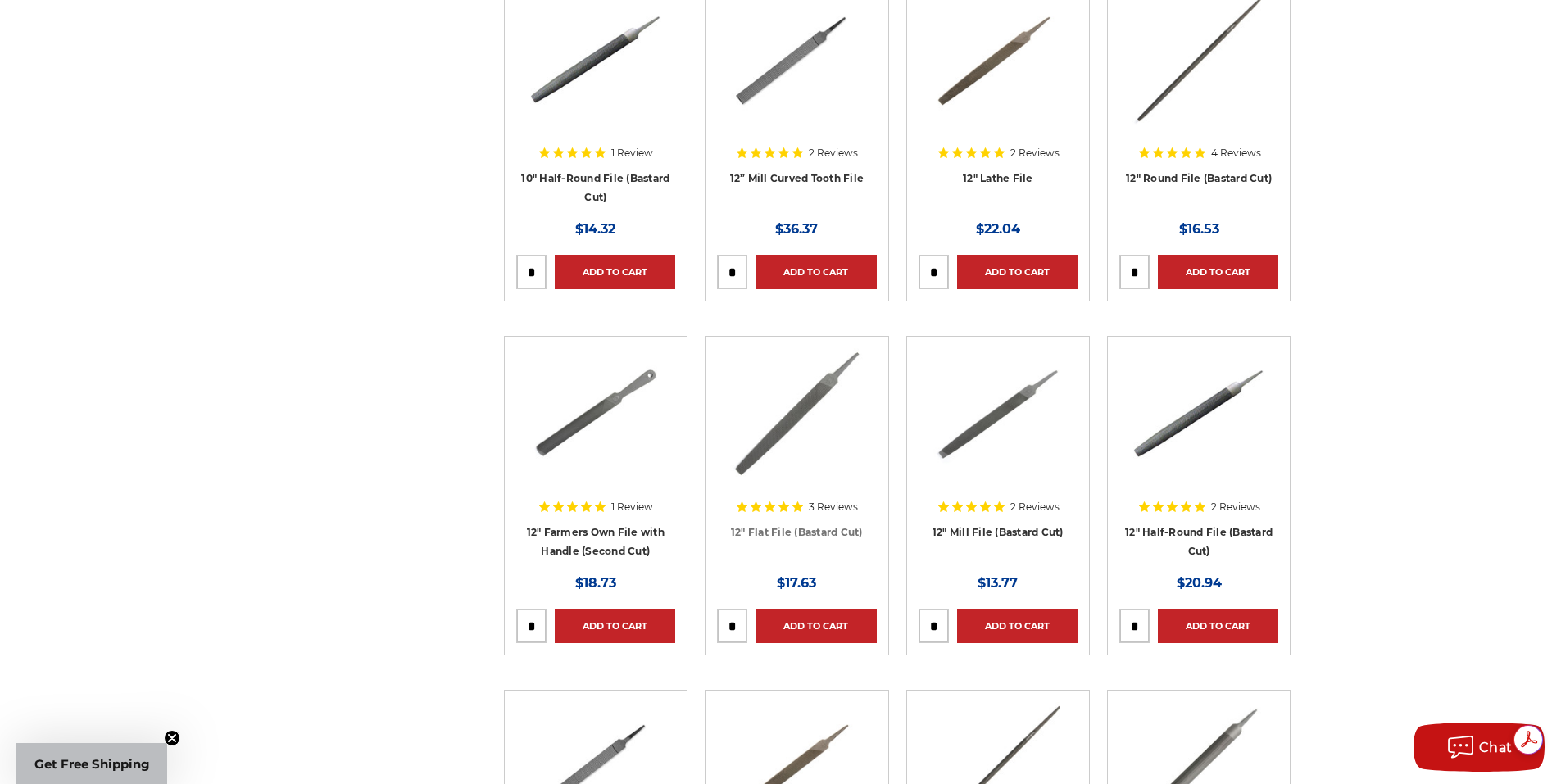
click at [817, 529] on link "12" Flat File (Bastard Cut)" at bounding box center [797, 532] width 132 height 13
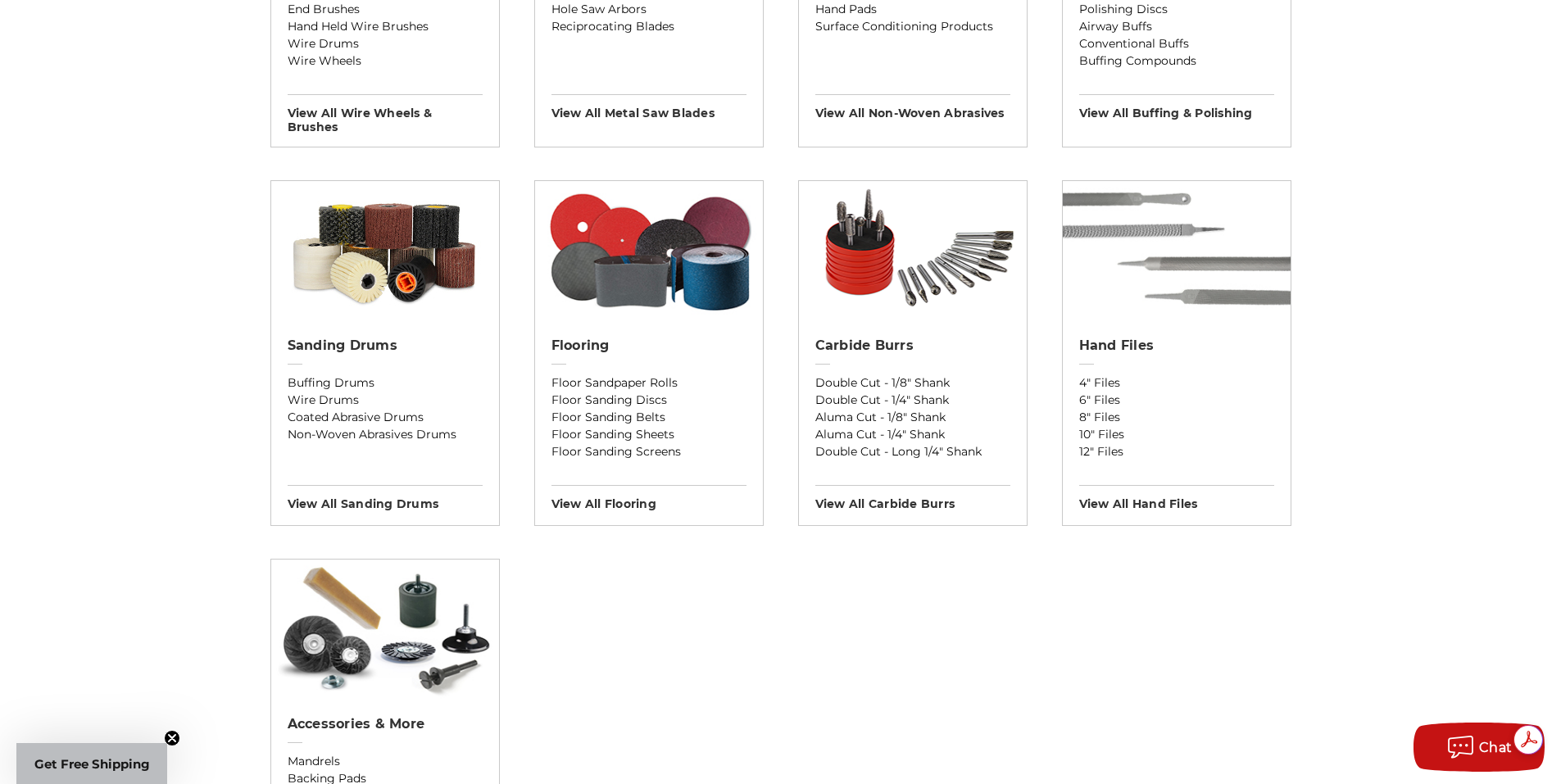
click at [1171, 236] on img at bounding box center [1177, 250] width 228 height 139
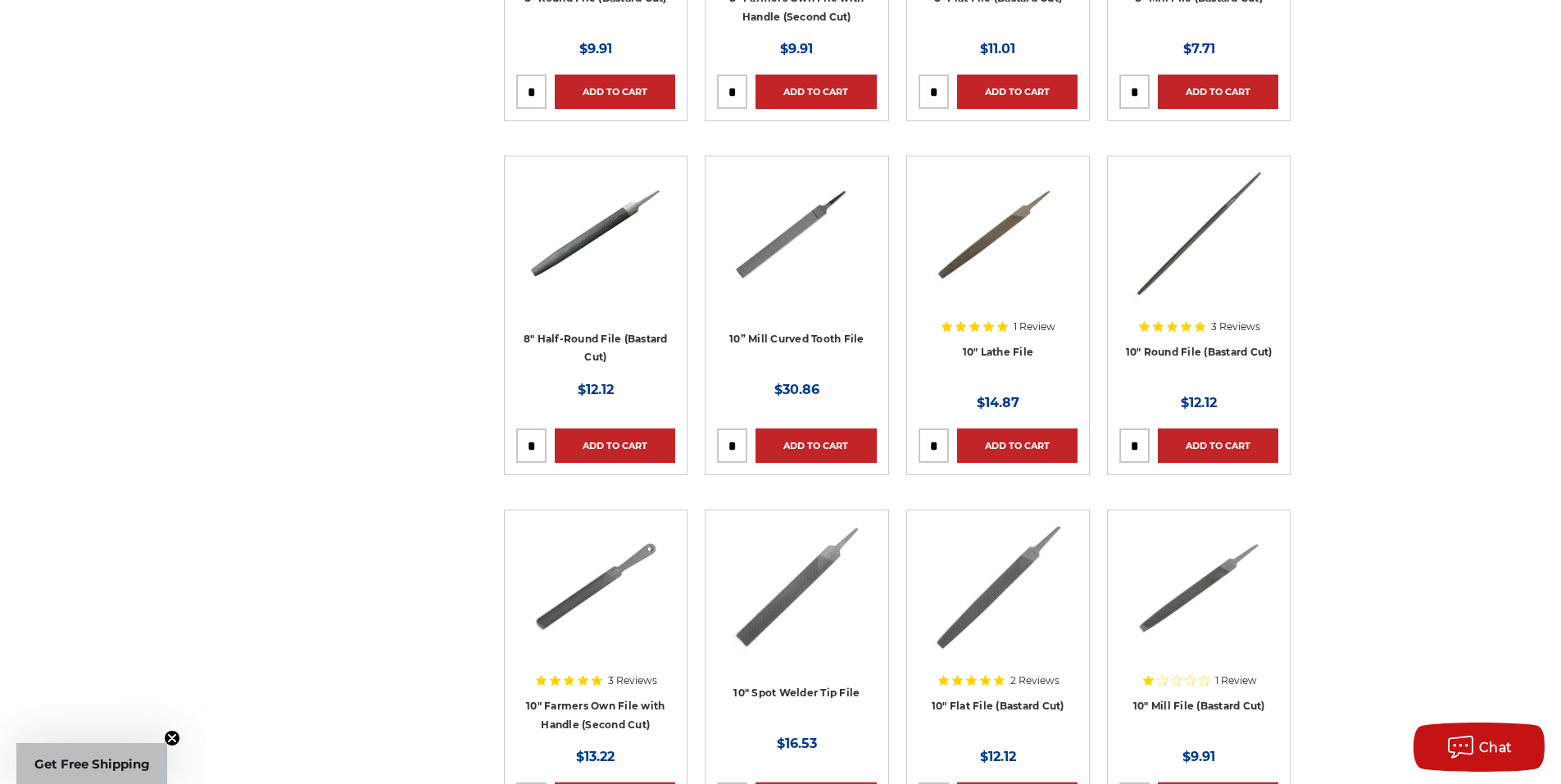
scroll to position [1474, 0]
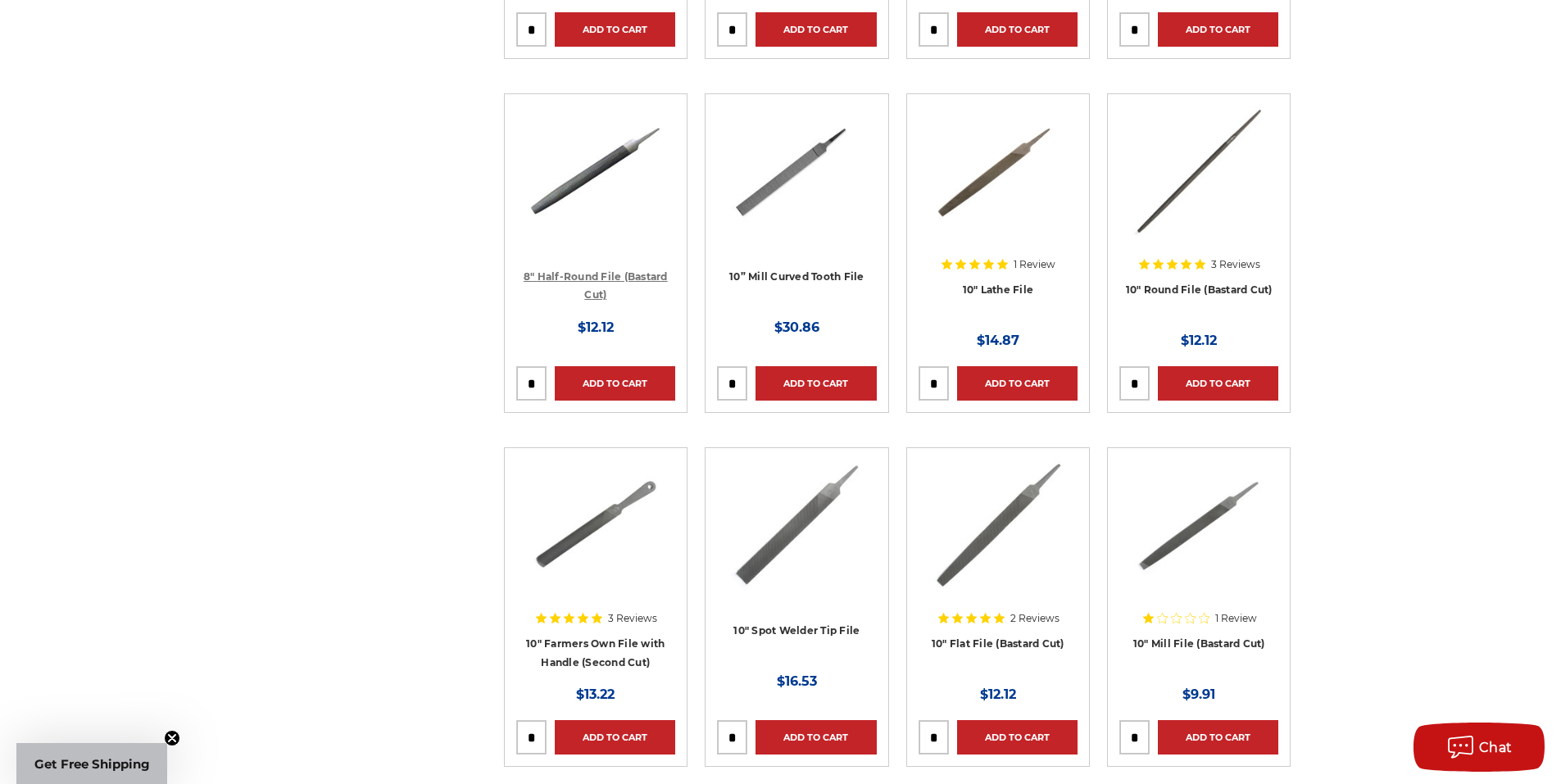
click at [636, 280] on link "8" Half-Round File (Bastard Cut)" at bounding box center [596, 286] width 144 height 31
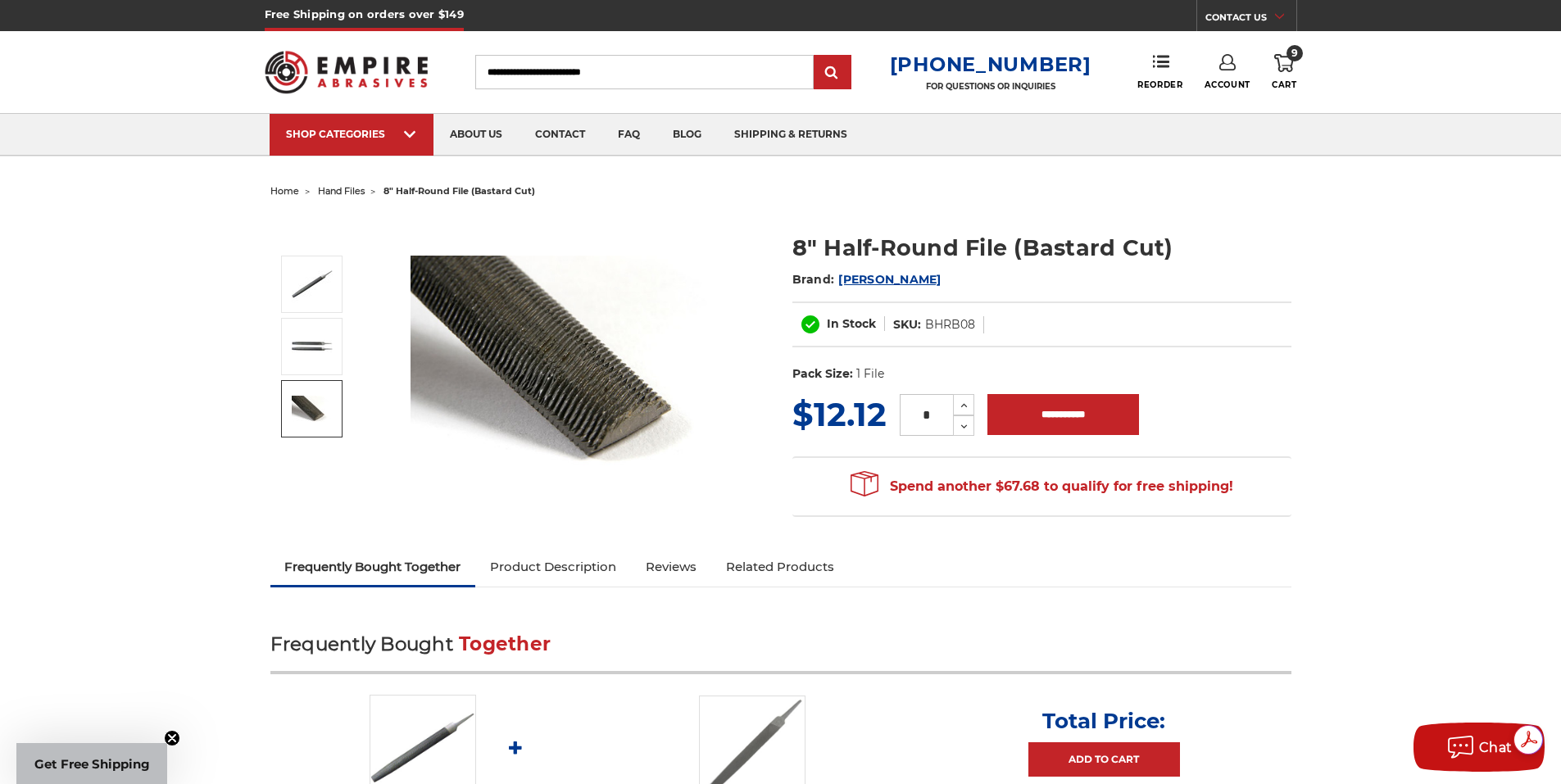
click at [318, 411] on img at bounding box center [312, 409] width 41 height 27
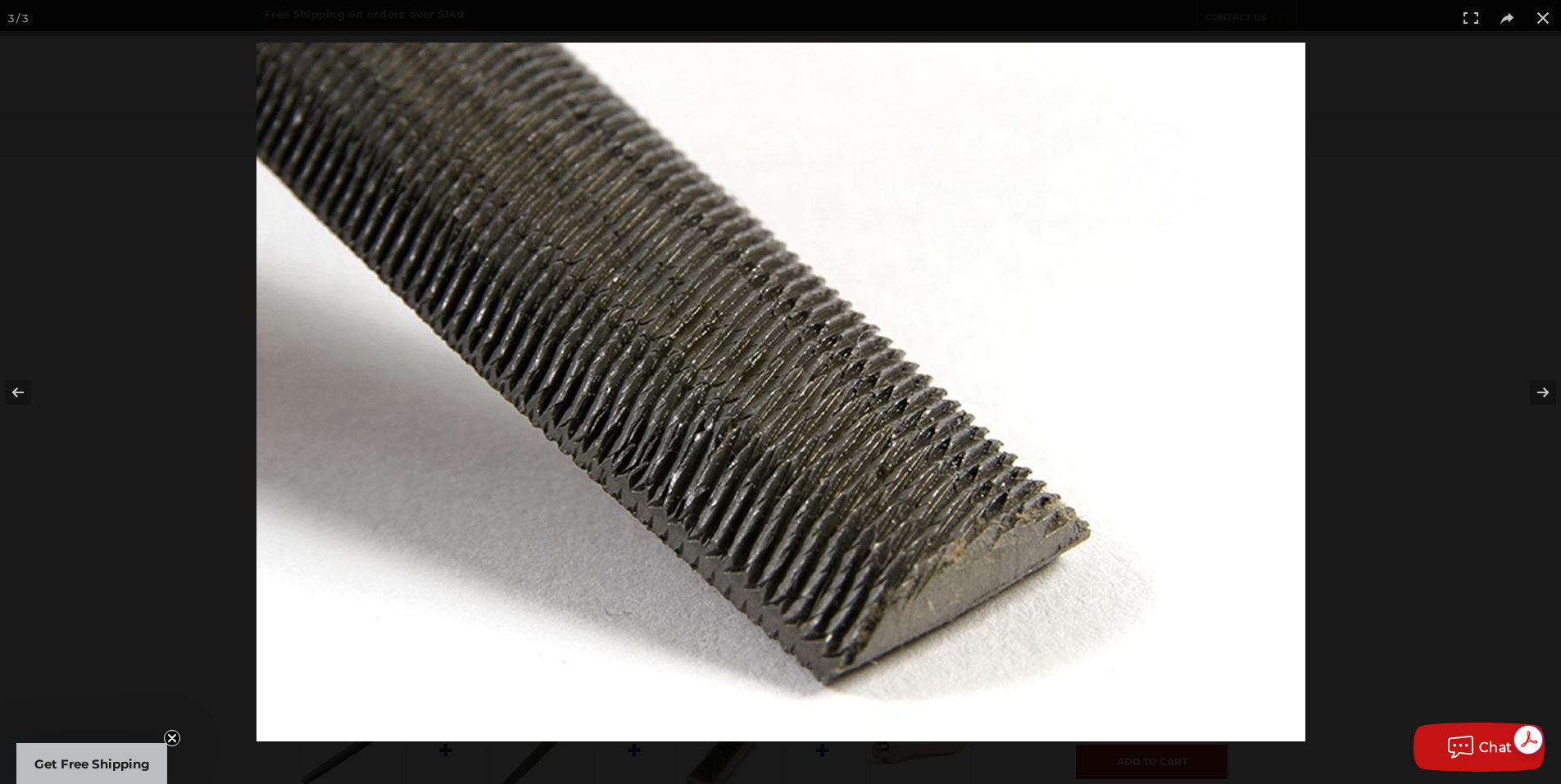
click at [1074, 329] on img at bounding box center [781, 392] width 1049 height 699
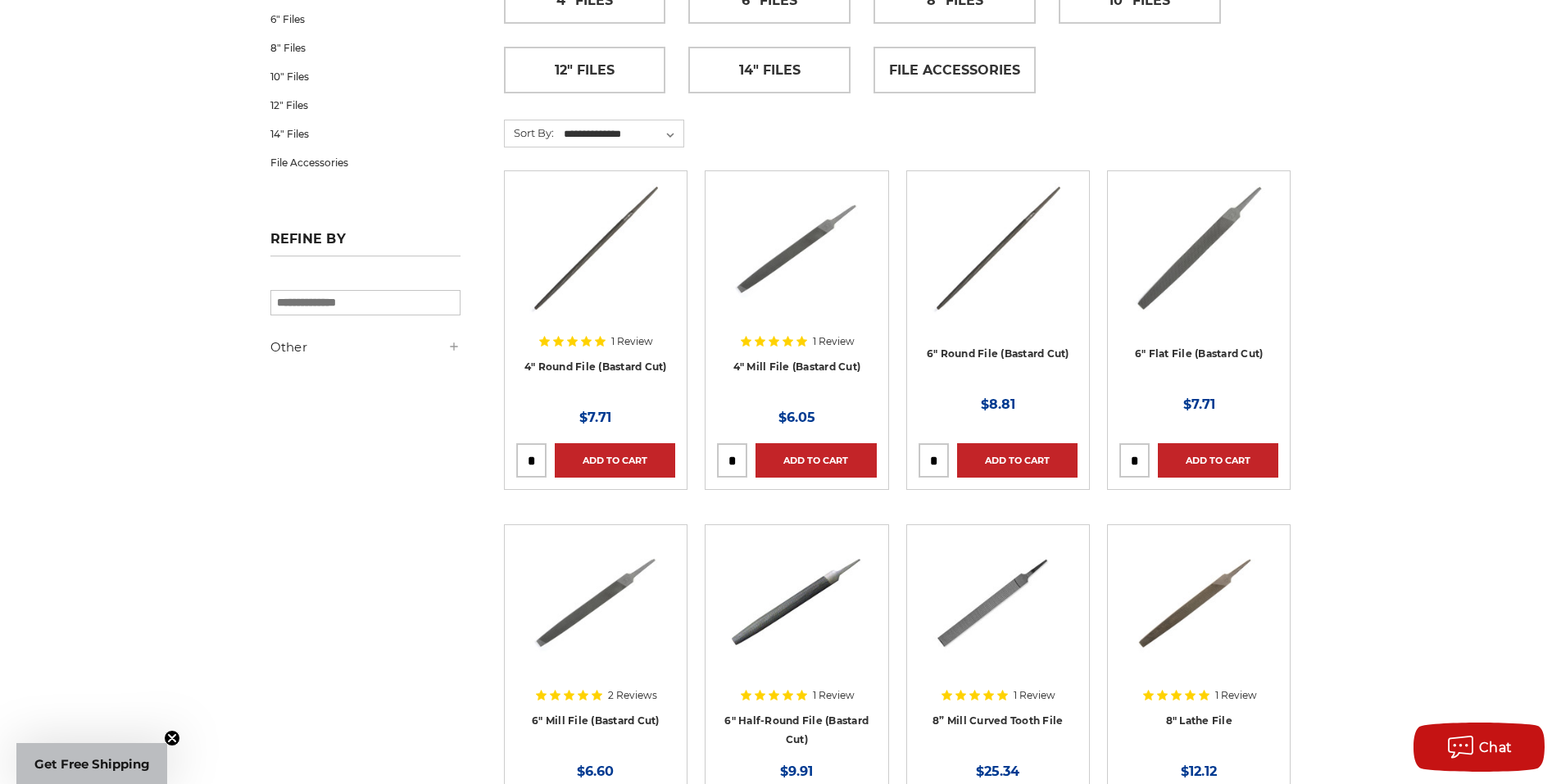
scroll to position [245, 0]
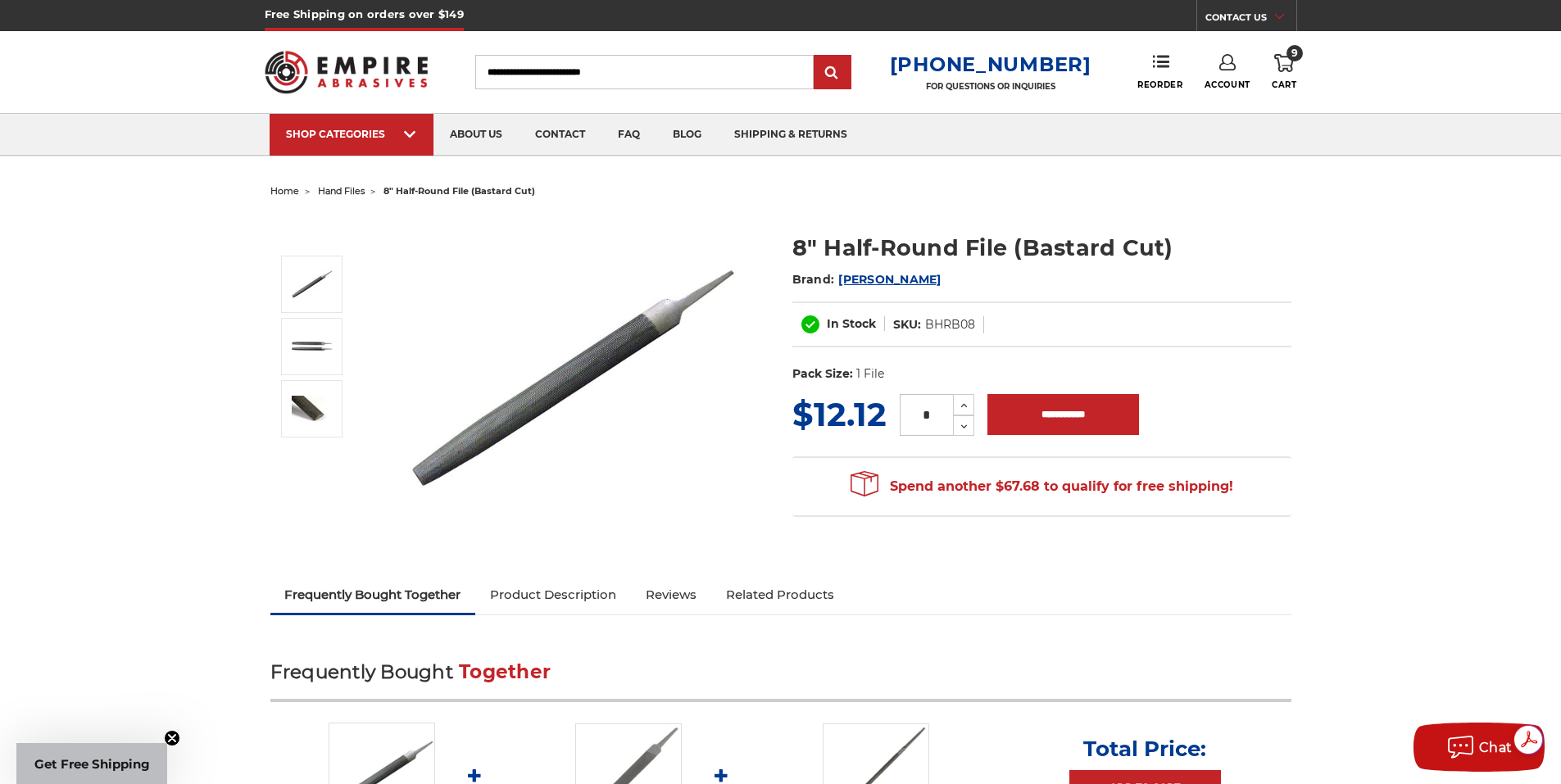
click at [1282, 58] on icon at bounding box center [1285, 63] width 20 height 18
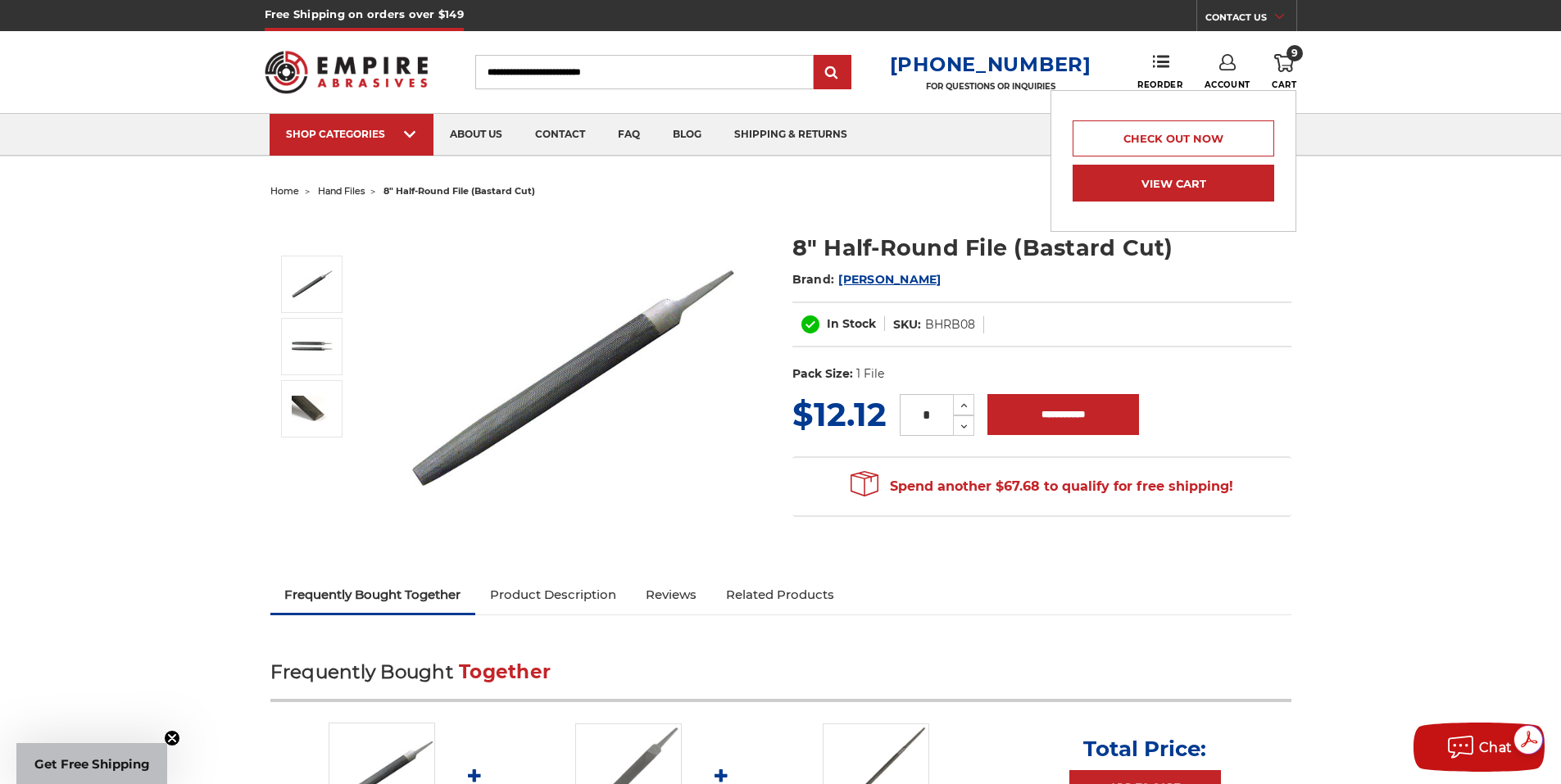
click at [1212, 193] on link "View Cart" at bounding box center [1173, 183] width 201 height 37
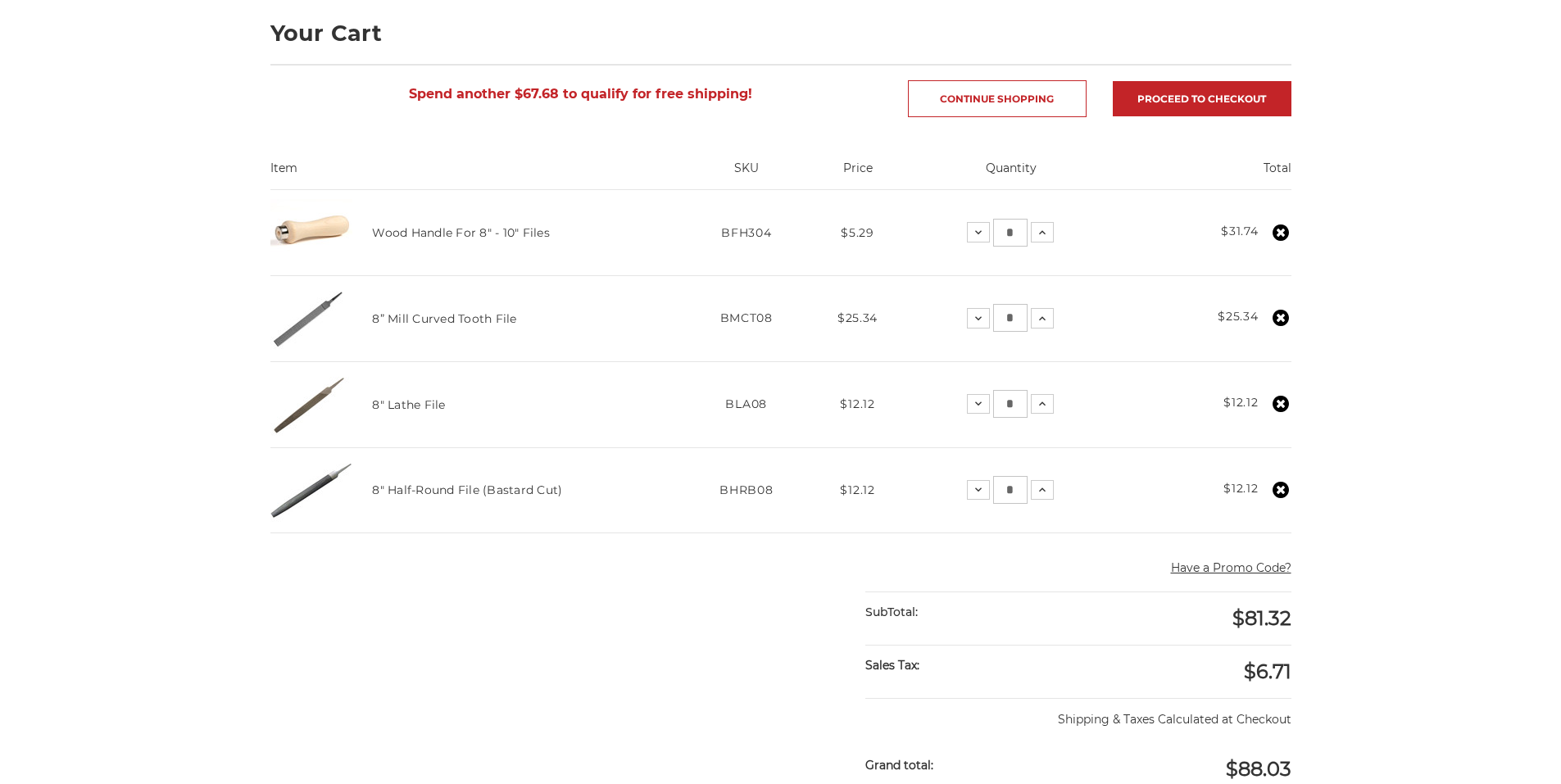
scroll to position [245, 0]
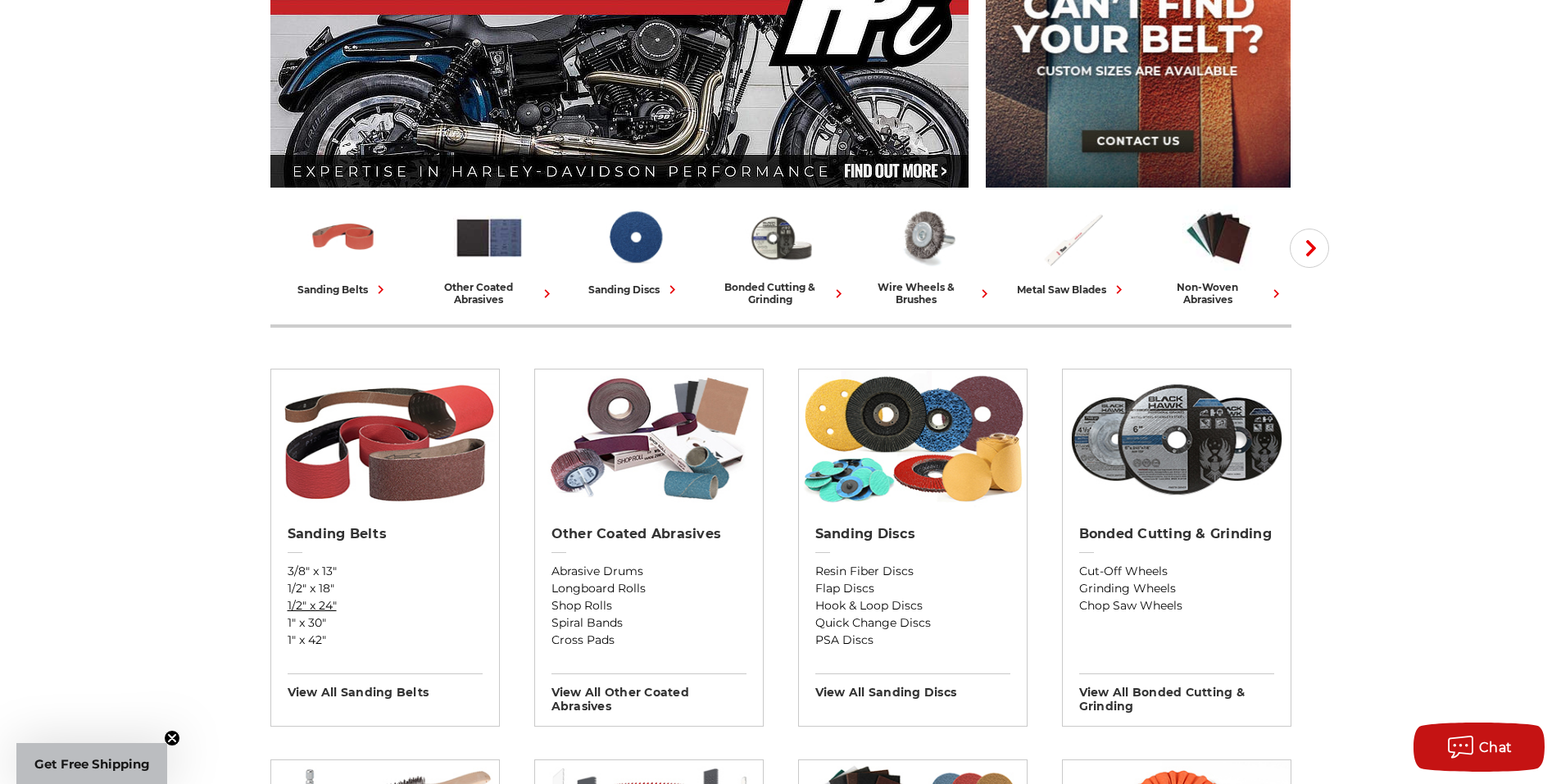
scroll to position [245, 0]
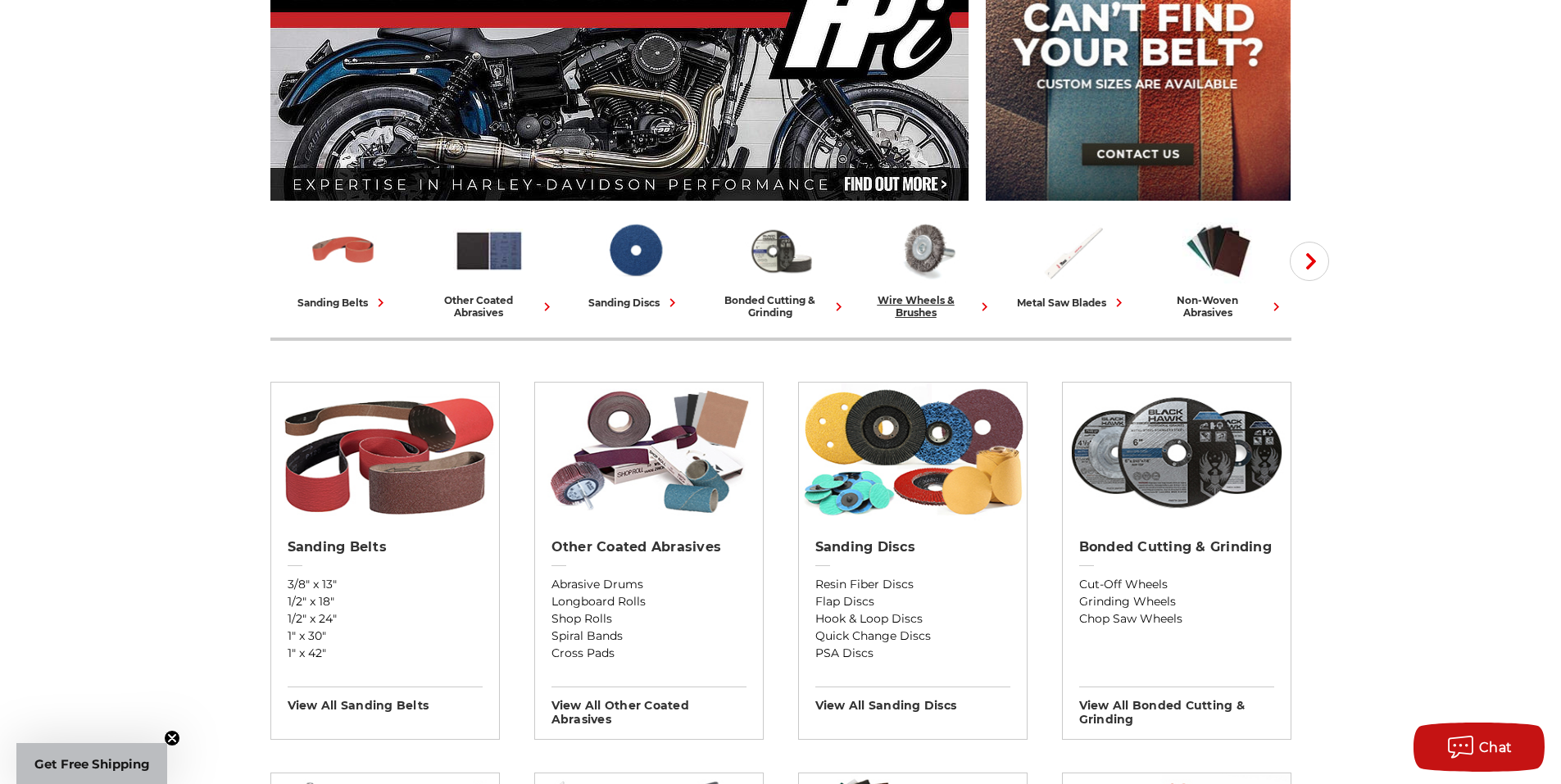
click at [941, 305] on div "wire wheels & brushes" at bounding box center [926, 306] width 133 height 24
click at [1286, 308] on div "sanding belts other coated abrasives sanding discs bonded cutting & grinding wi…" at bounding box center [1219, 266] width 1897 height 116
click at [1272, 304] on icon at bounding box center [1276, 306] width 18 height 18
click at [1274, 305] on icon at bounding box center [1276, 306] width 18 height 18
click at [1305, 258] on icon "button" at bounding box center [1311, 261] width 17 height 17
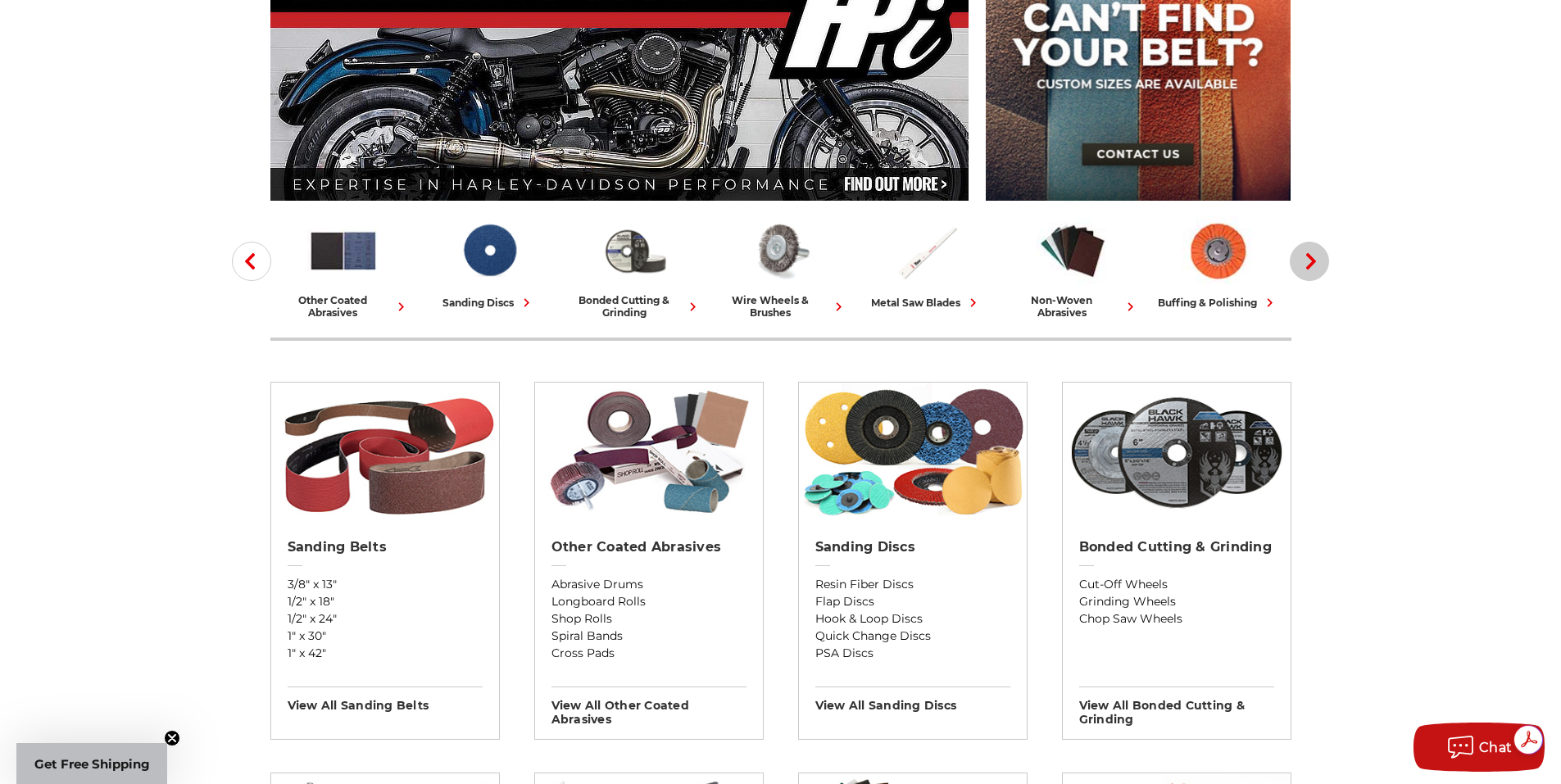
click at [1305, 258] on icon "button" at bounding box center [1311, 261] width 17 height 17
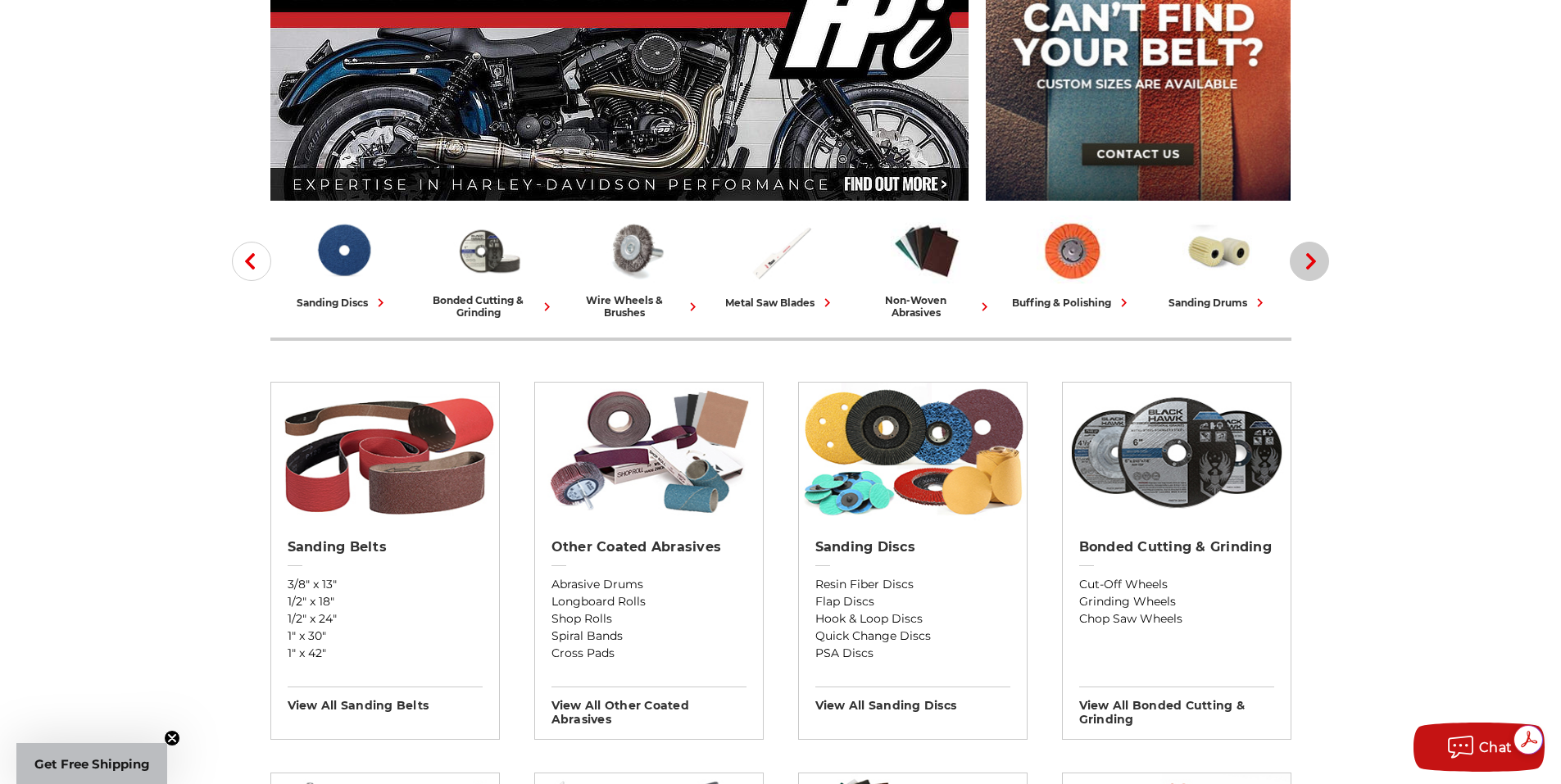
click at [1305, 258] on icon "button" at bounding box center [1311, 261] width 17 height 17
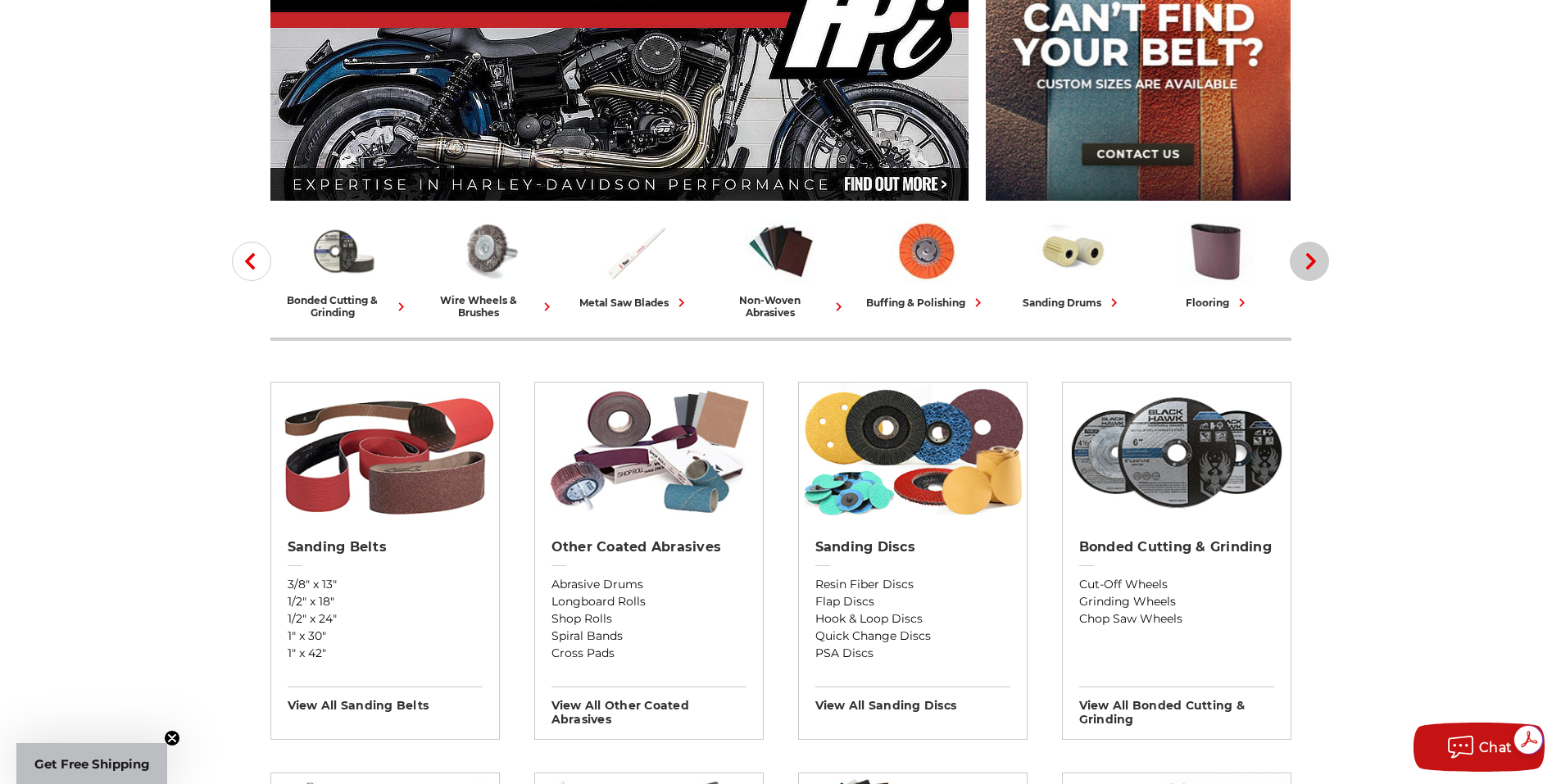
click at [1305, 258] on icon "button" at bounding box center [1311, 261] width 17 height 17
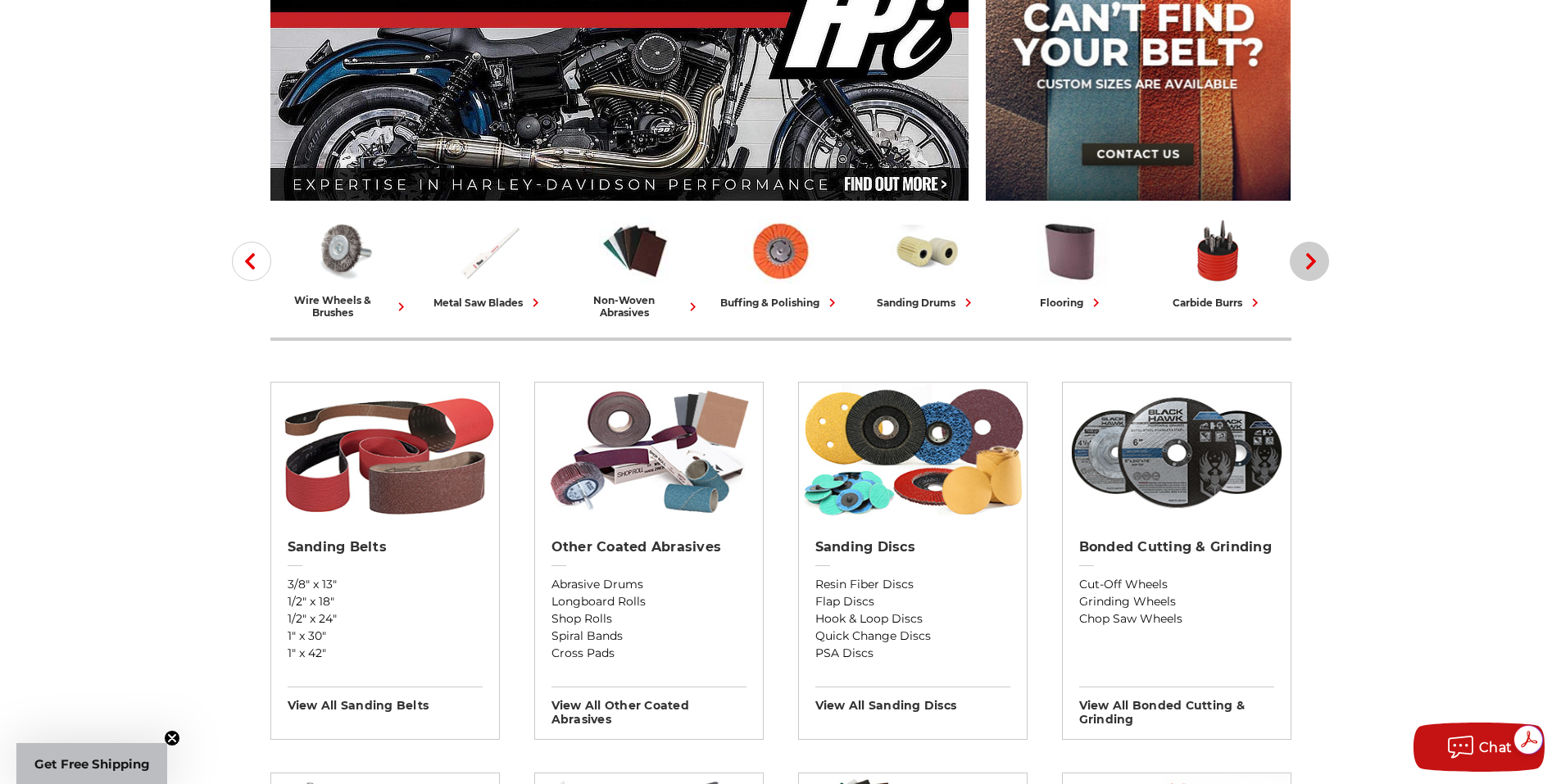
click at [1305, 258] on icon "button" at bounding box center [1311, 261] width 17 height 17
click at [1306, 258] on icon "button" at bounding box center [1311, 261] width 17 height 17
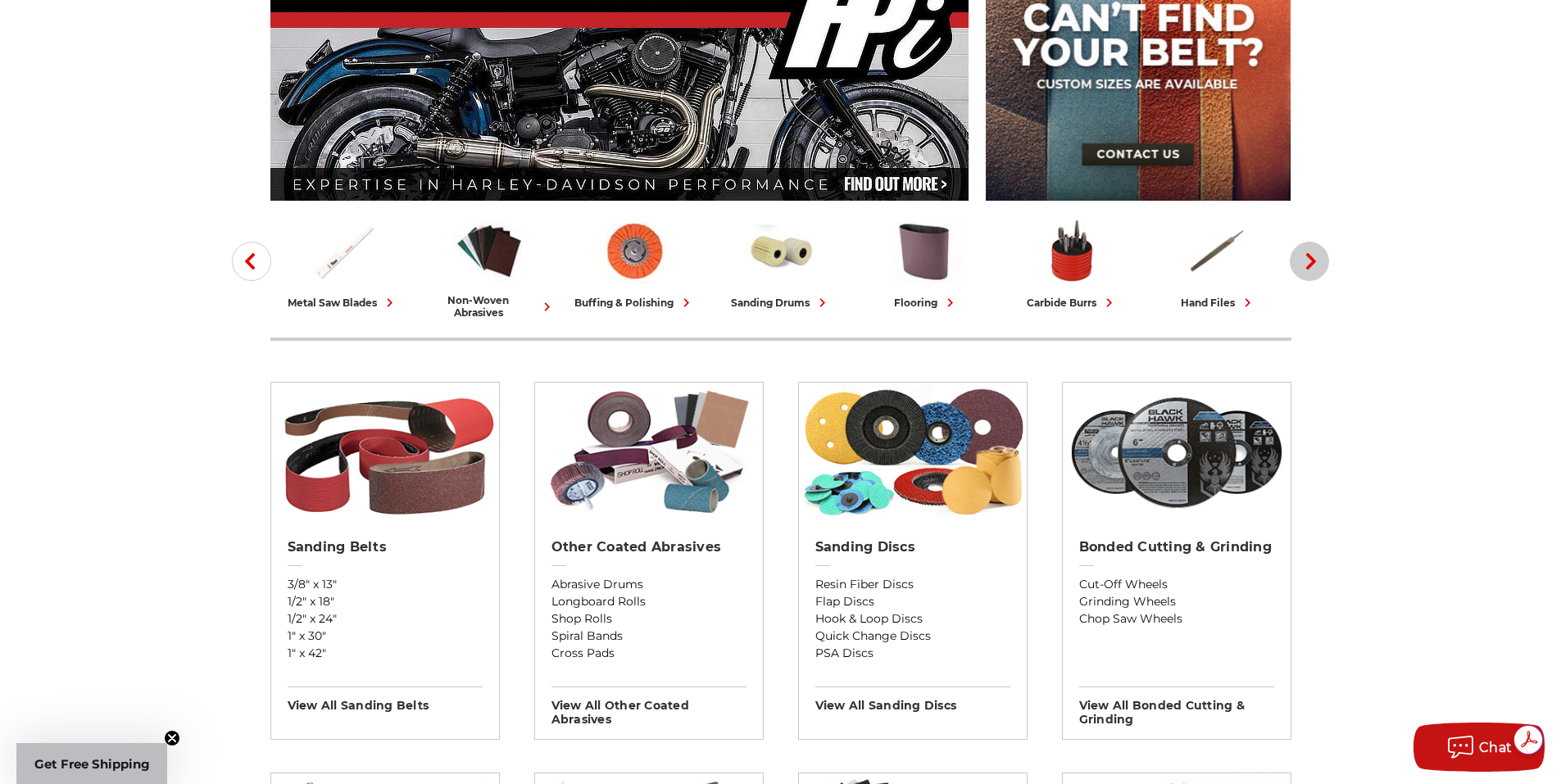
click at [1296, 260] on button "Next" at bounding box center [1309, 260] width 39 height 39
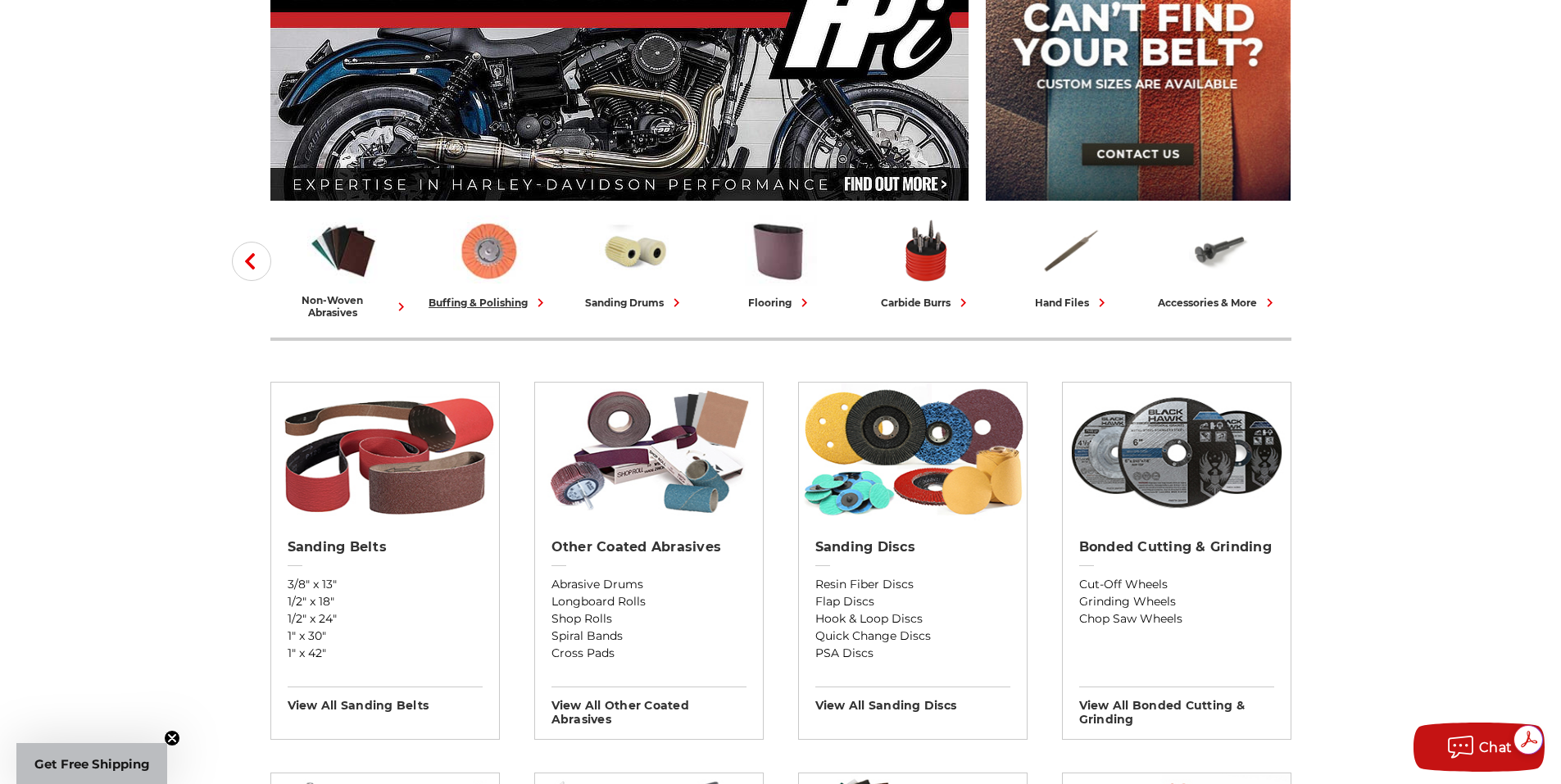
click at [513, 266] on img at bounding box center [489, 250] width 72 height 70
click at [502, 264] on img at bounding box center [489, 250] width 72 height 70
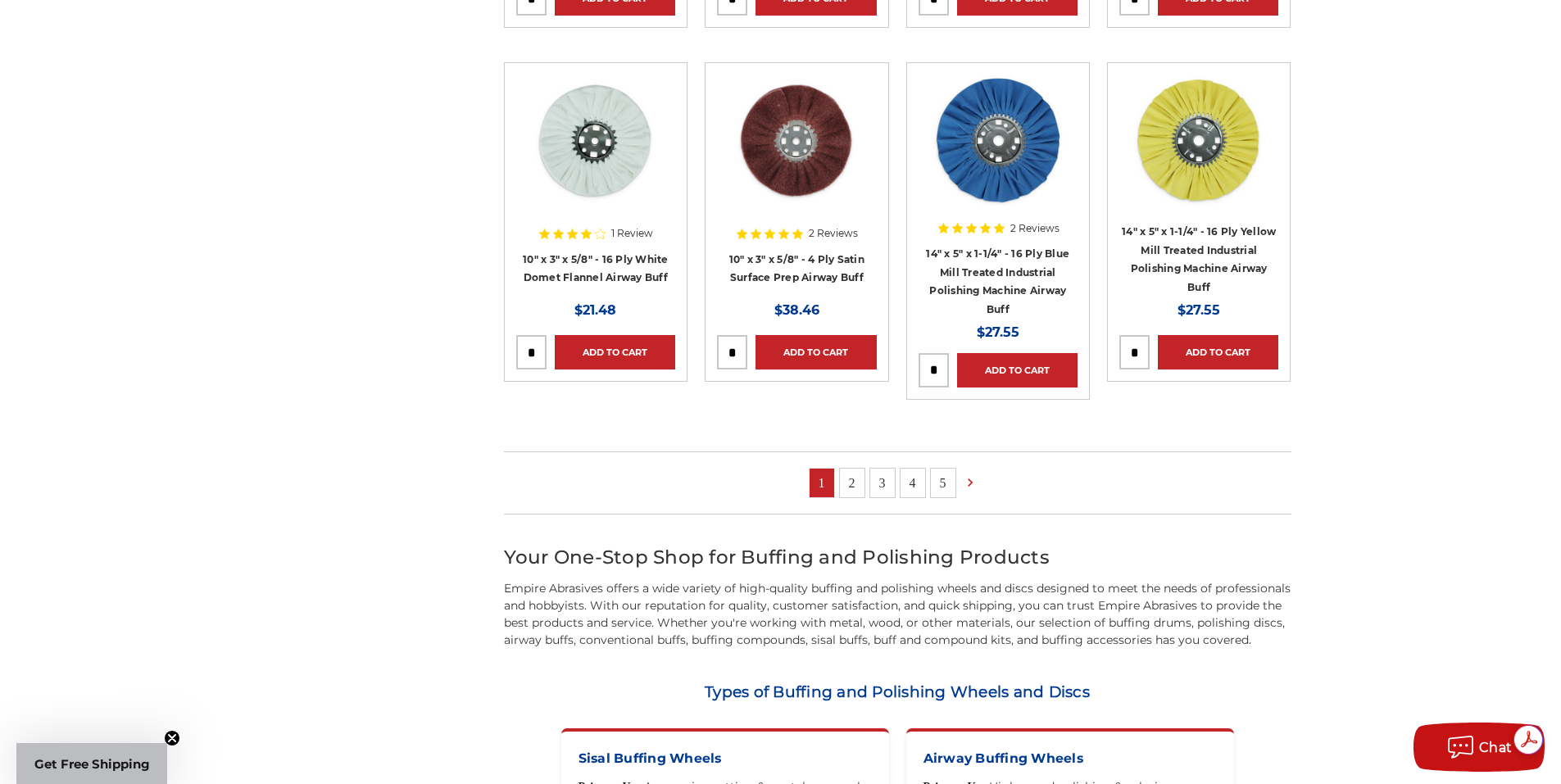
scroll to position [1393, 0]
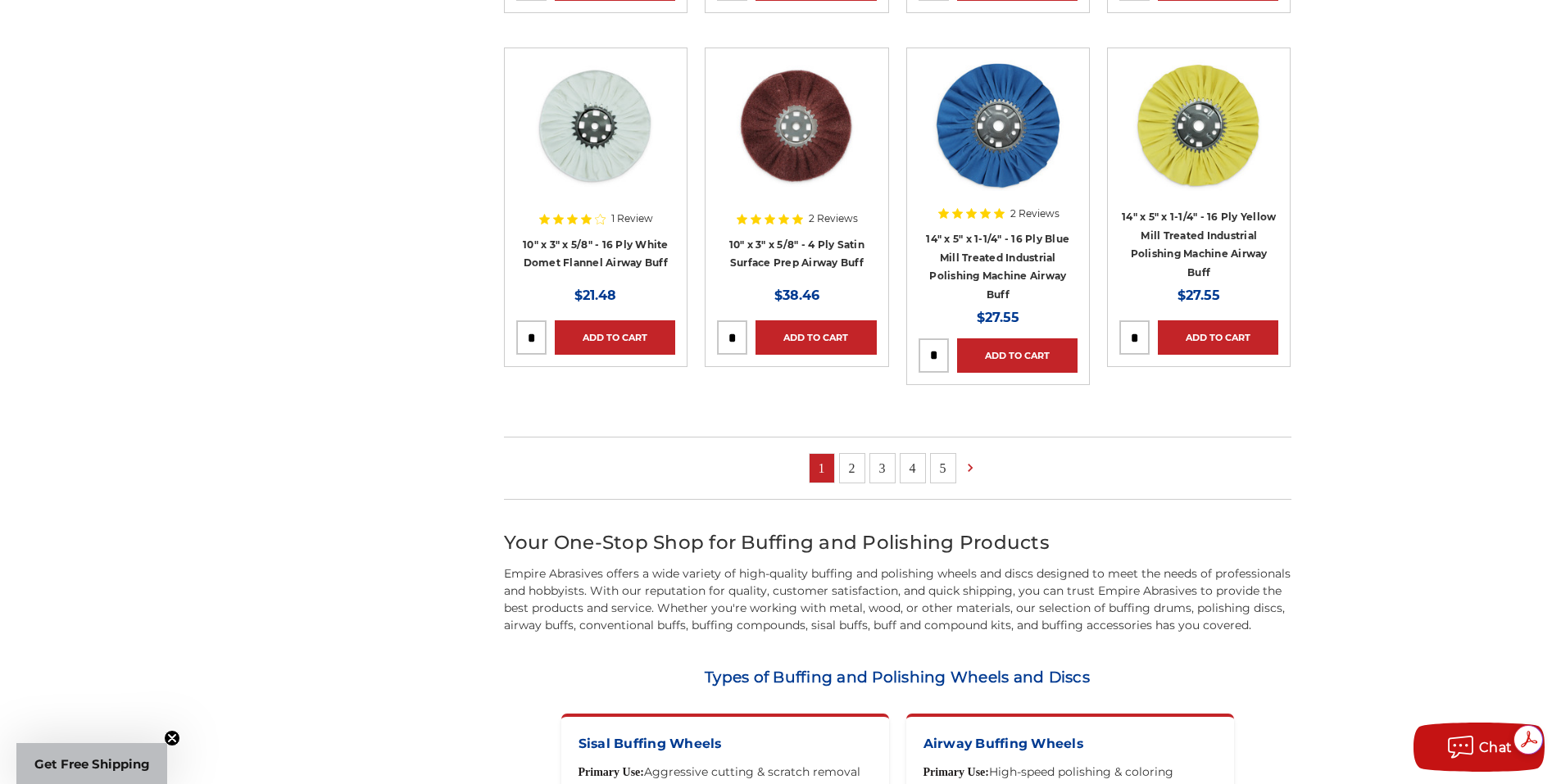
click at [844, 463] on link "2" at bounding box center [852, 468] width 24 height 28
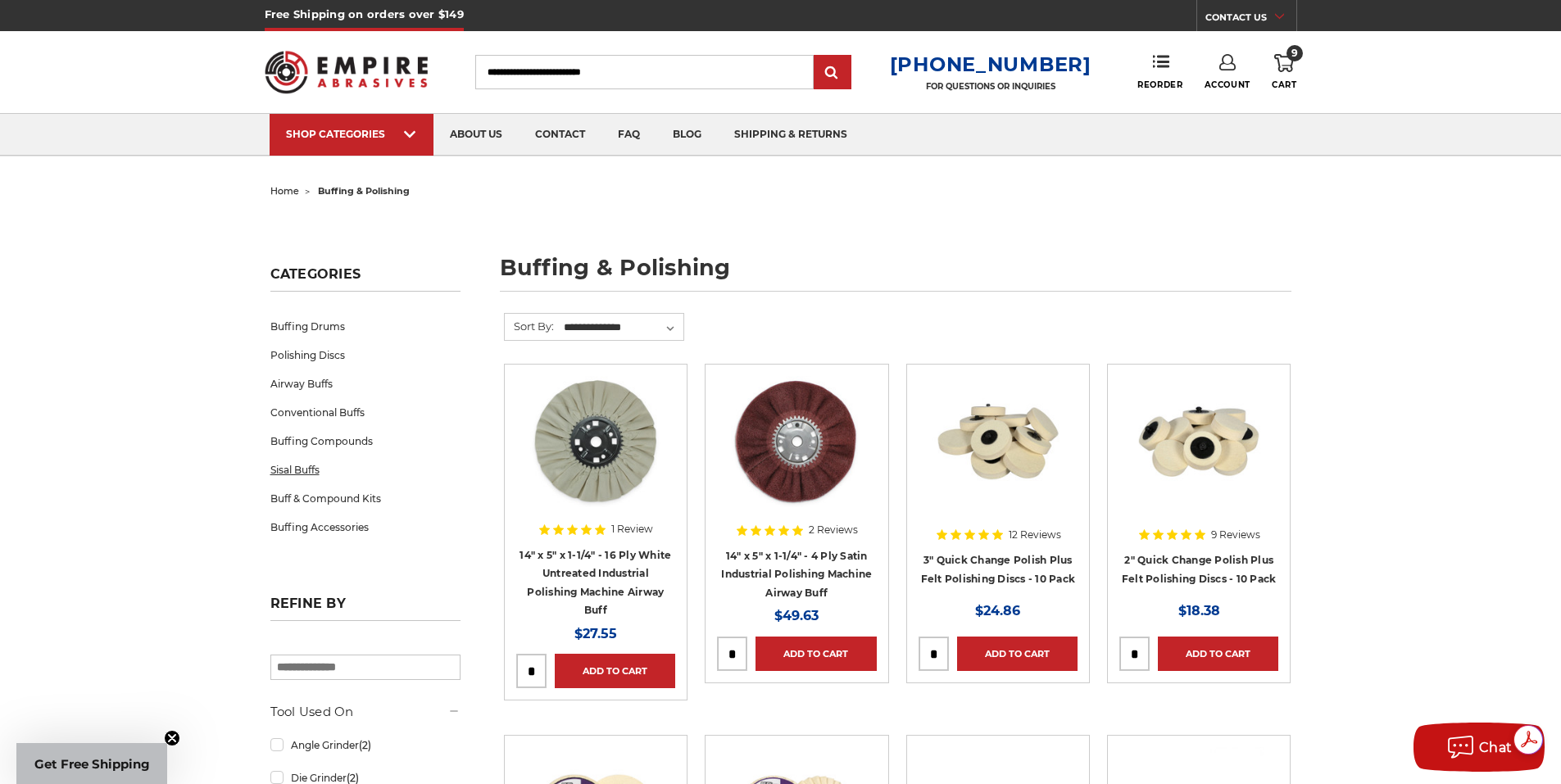
click at [303, 470] on link "Sisal Buffs" at bounding box center [366, 470] width 190 height 28
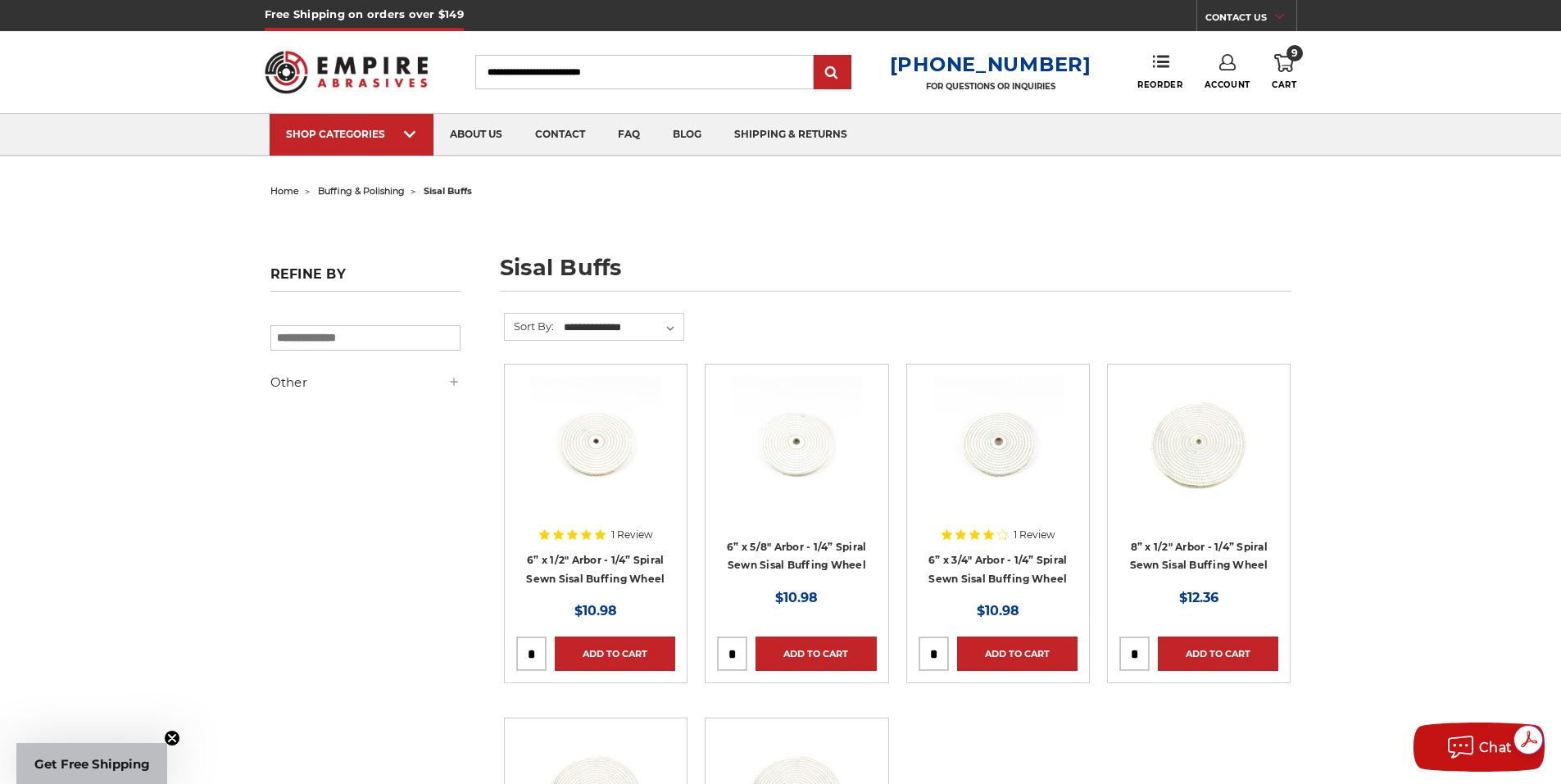
click at [378, 190] on span "buffing & polishing" at bounding box center [362, 191] width 87 height 12
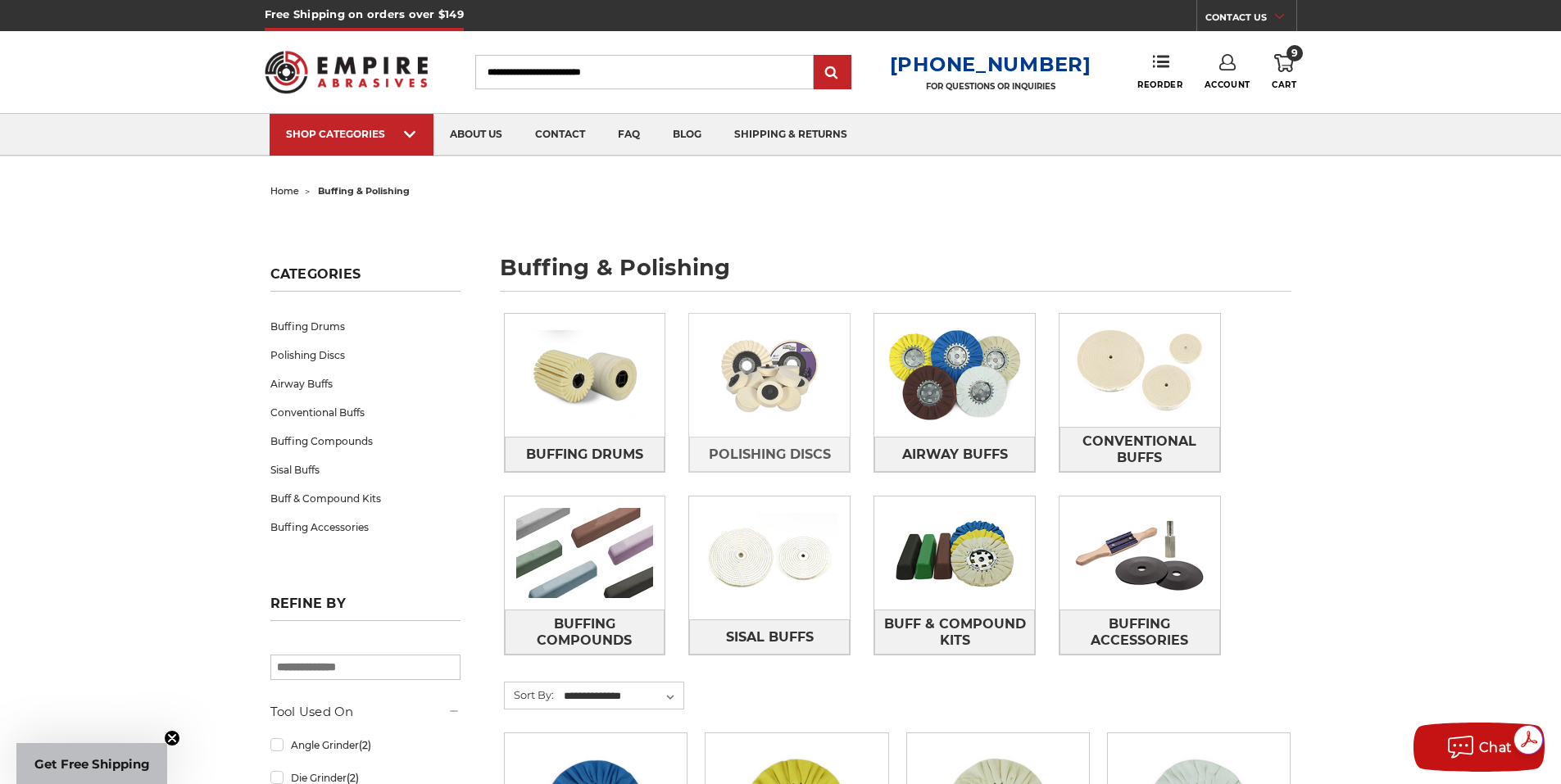
click at [794, 412] on img at bounding box center [769, 375] width 160 height 113
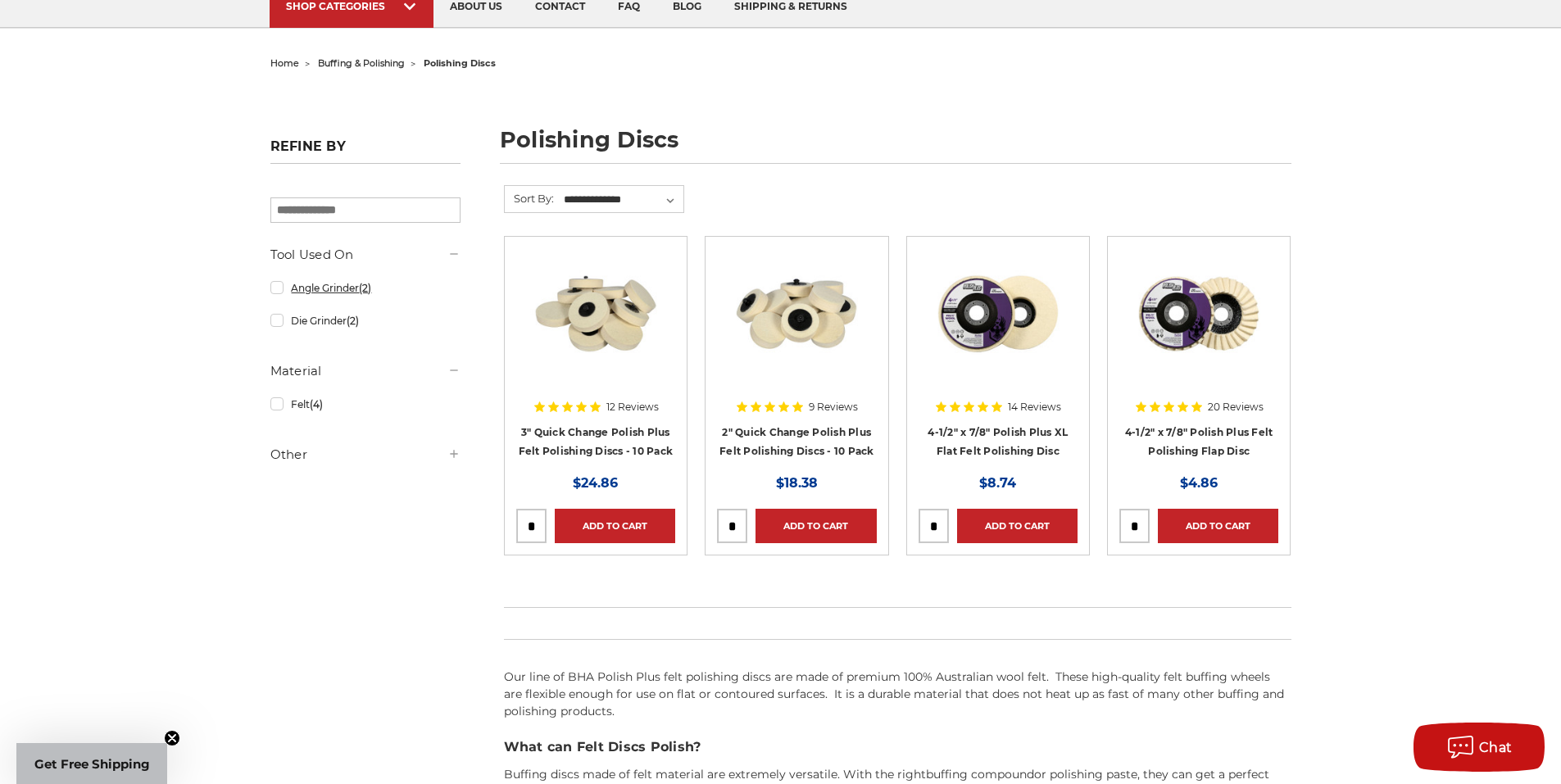
scroll to position [82, 0]
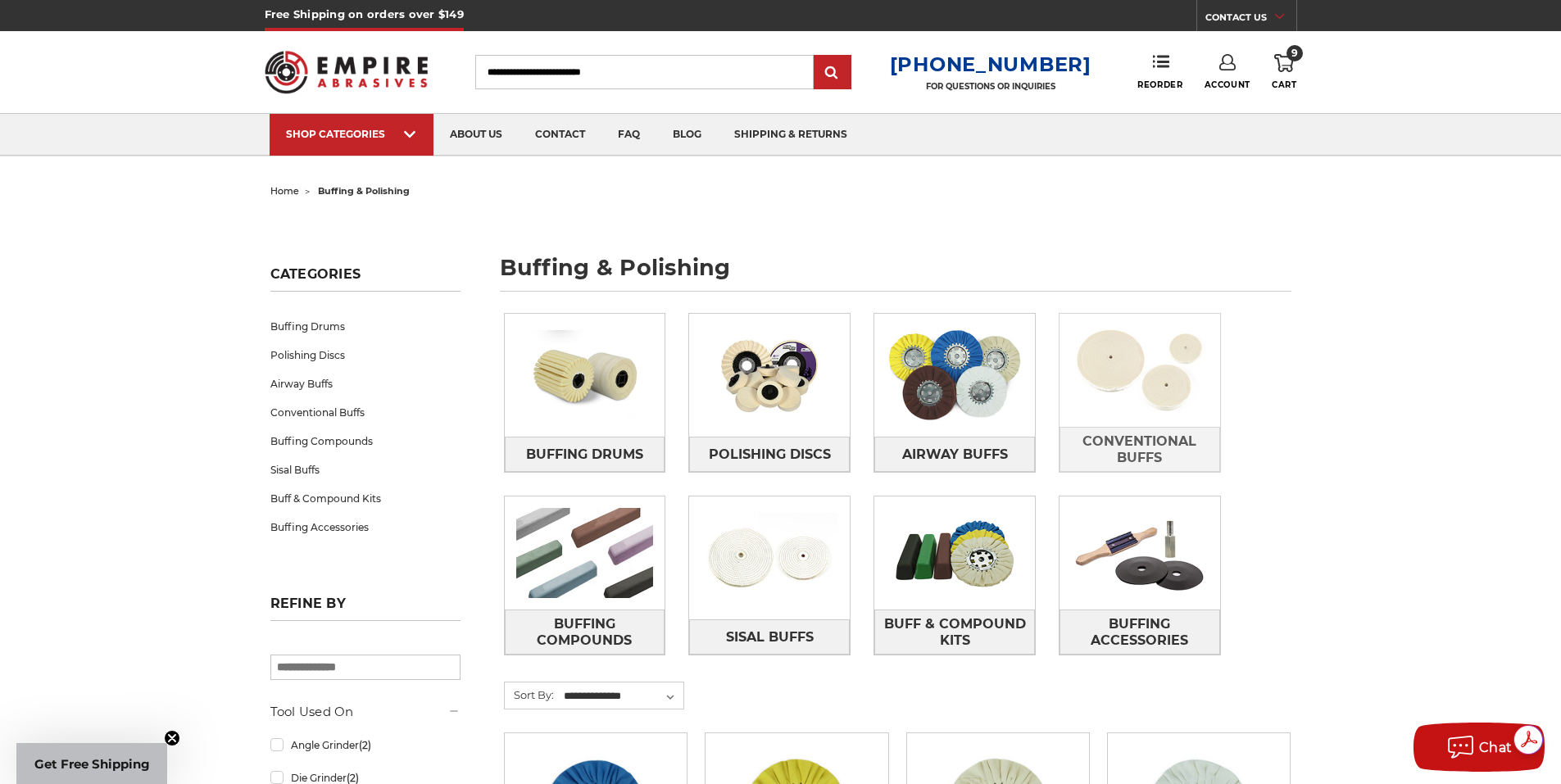
click at [1138, 394] on img at bounding box center [1140, 370] width 160 height 113
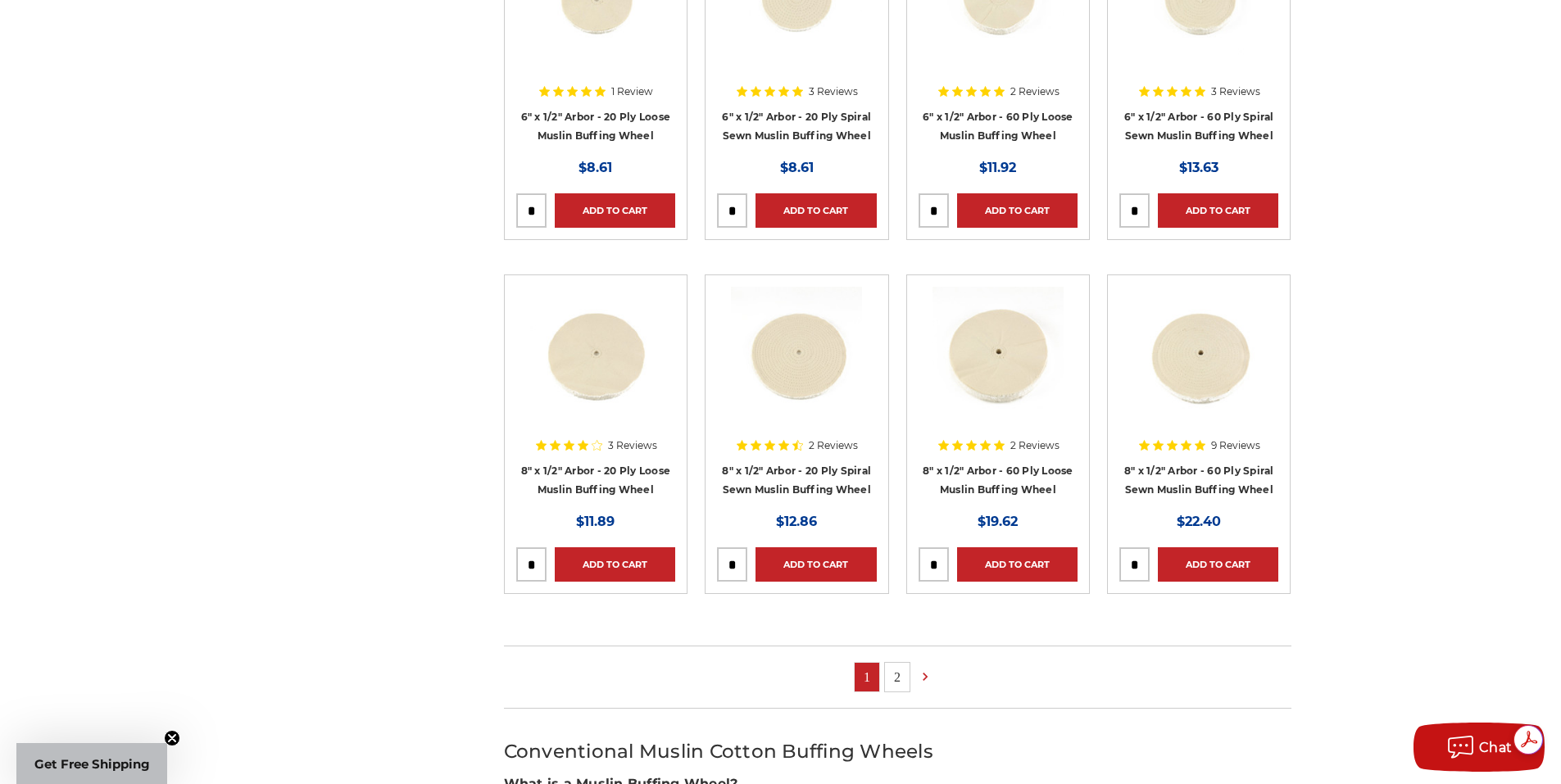
scroll to position [819, 0]
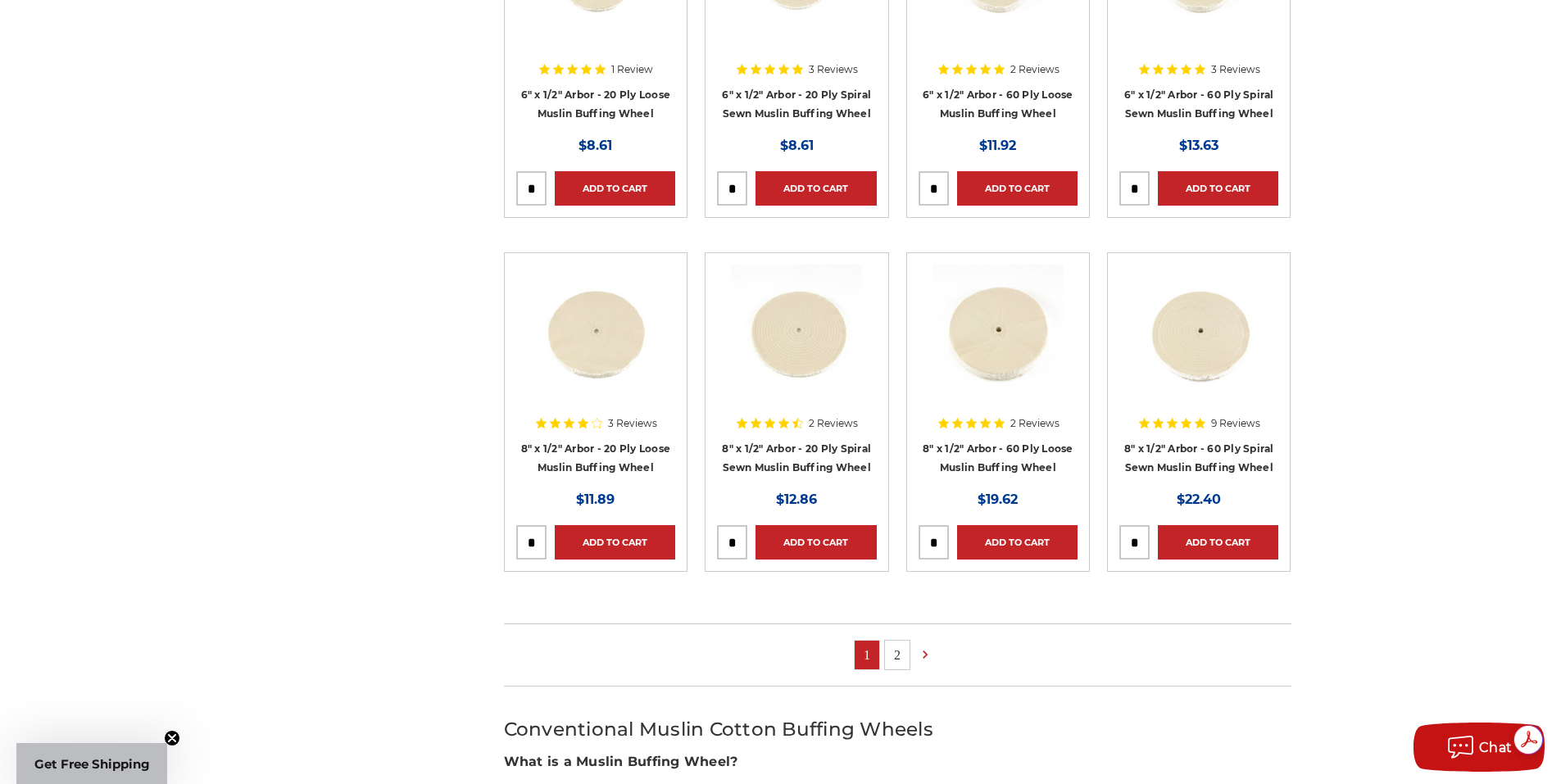
click at [902, 647] on link "2" at bounding box center [897, 655] width 24 height 28
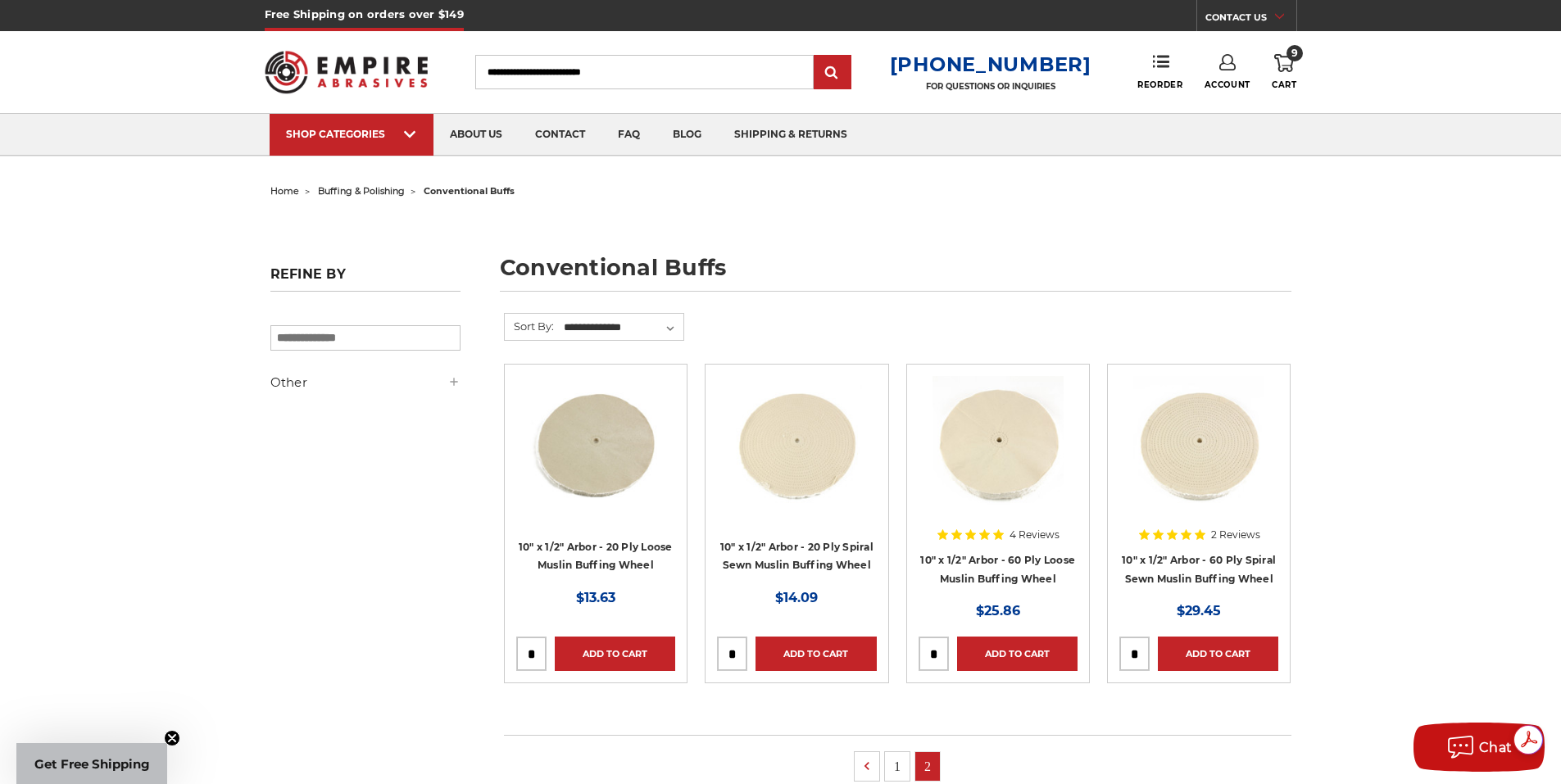
click at [1021, 487] on img at bounding box center [998, 441] width 131 height 131
click at [1242, 481] on img at bounding box center [1199, 441] width 131 height 131
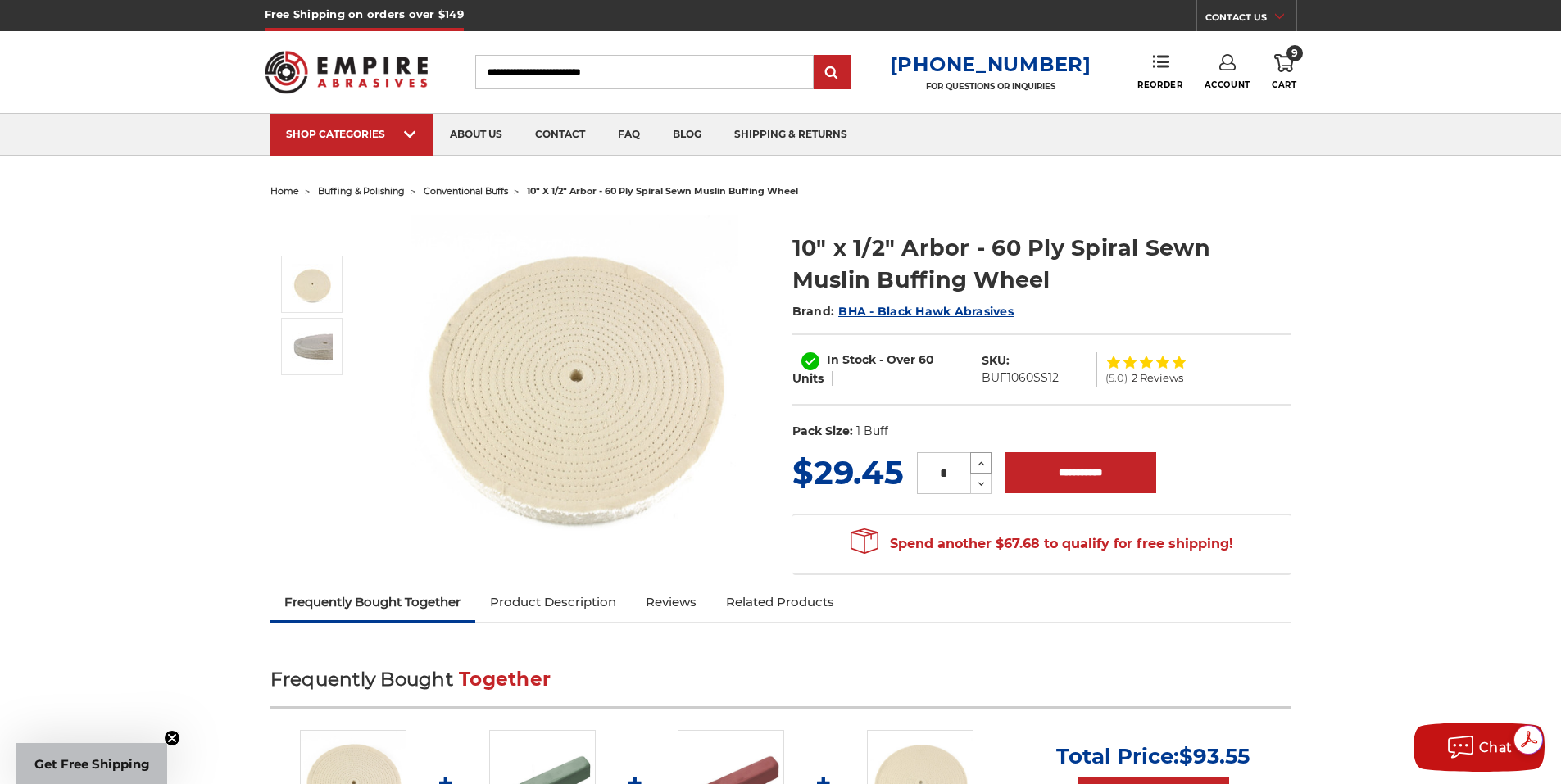
click at [971, 458] on button "Increase Quantity:" at bounding box center [981, 463] width 22 height 22
click at [981, 485] on icon at bounding box center [981, 484] width 13 height 15
type input "*"
click at [981, 485] on use at bounding box center [982, 484] width 7 height 4
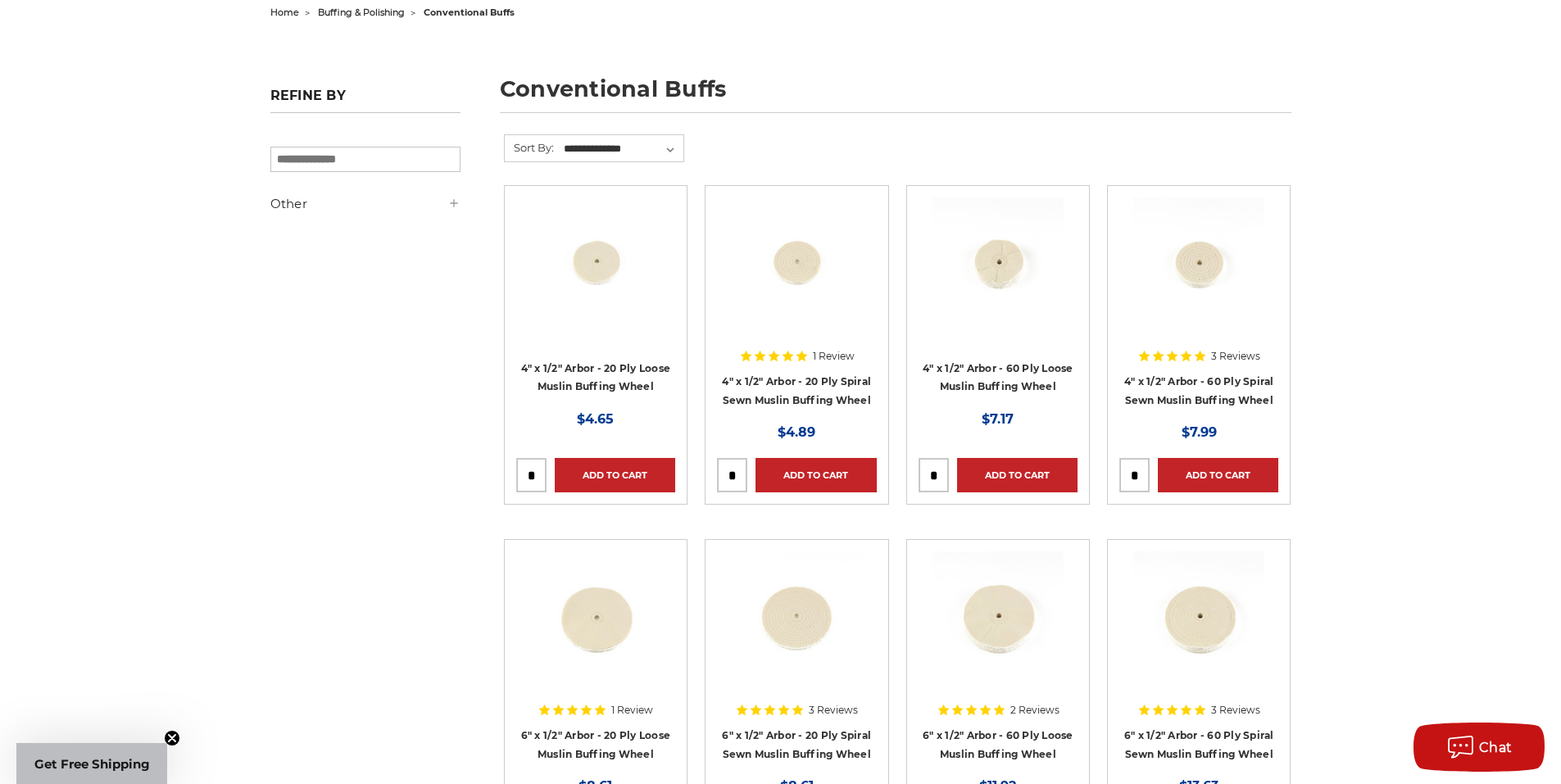
scroll to position [164, 0]
